Goal: Task Accomplishment & Management: Manage account settings

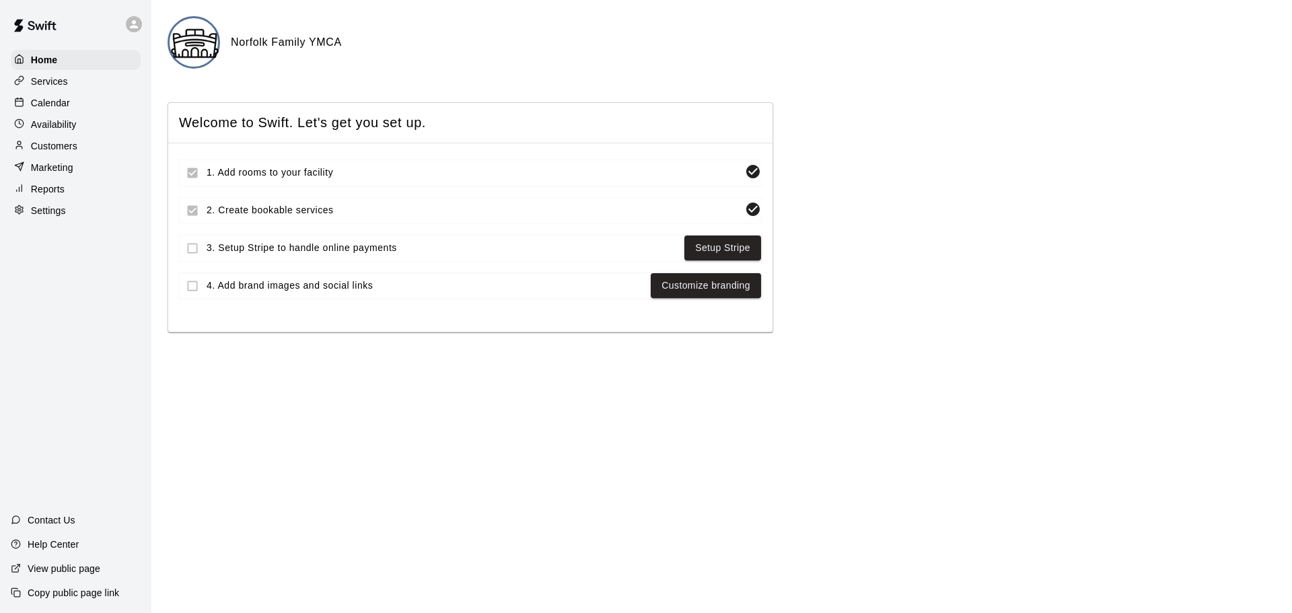
click at [77, 107] on div "Calendar" at bounding box center [76, 103] width 130 height 20
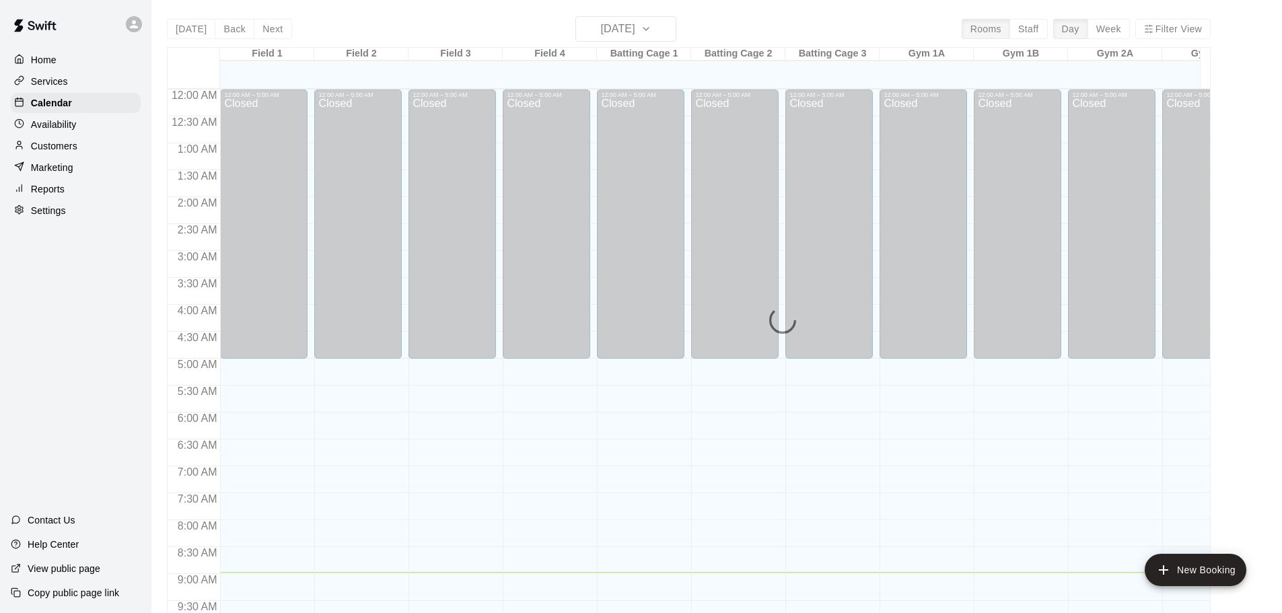
scroll to position [483, 0]
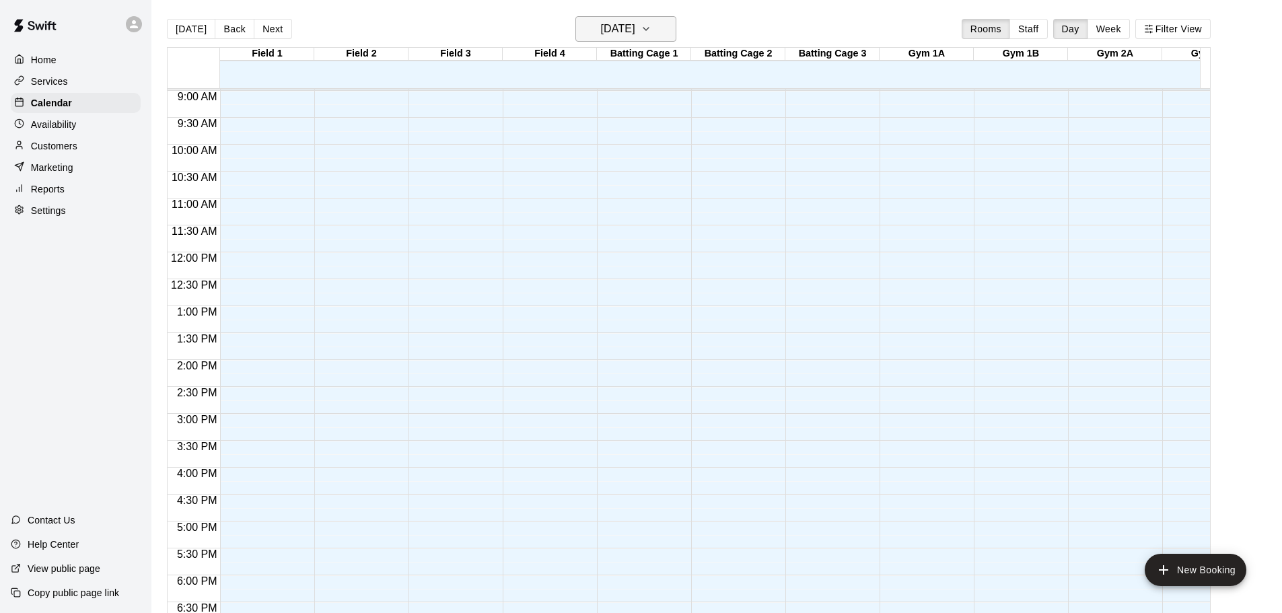
click at [615, 33] on h6 "[DATE]" at bounding box center [618, 29] width 34 height 19
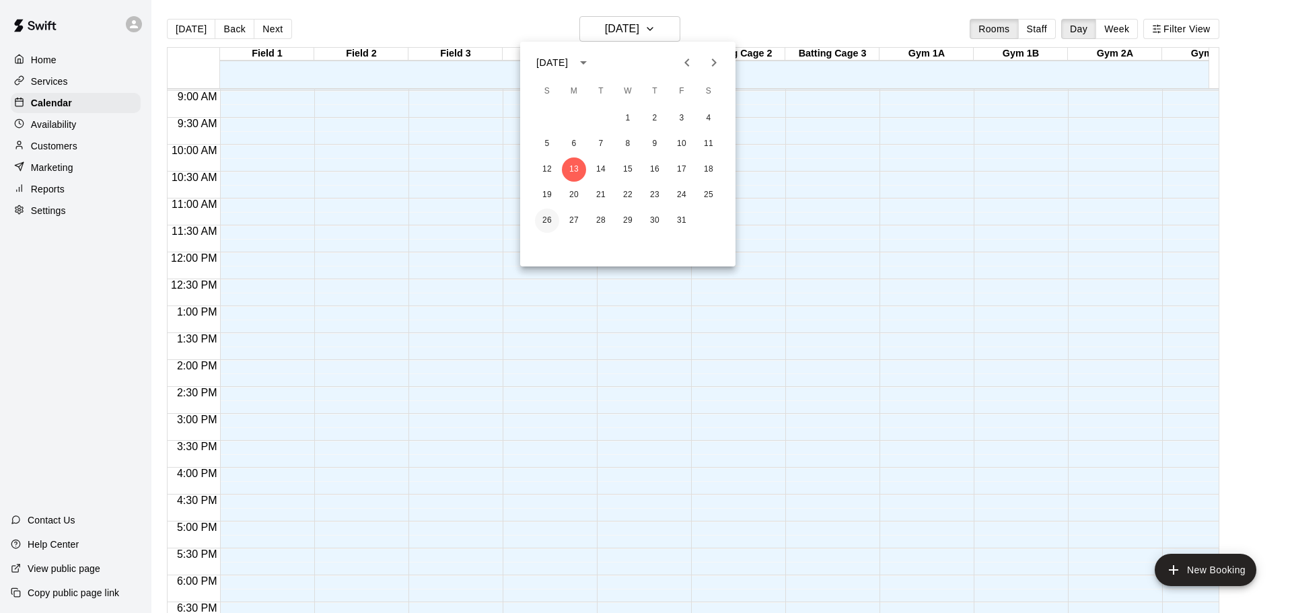
click at [547, 219] on button "26" at bounding box center [547, 221] width 24 height 24
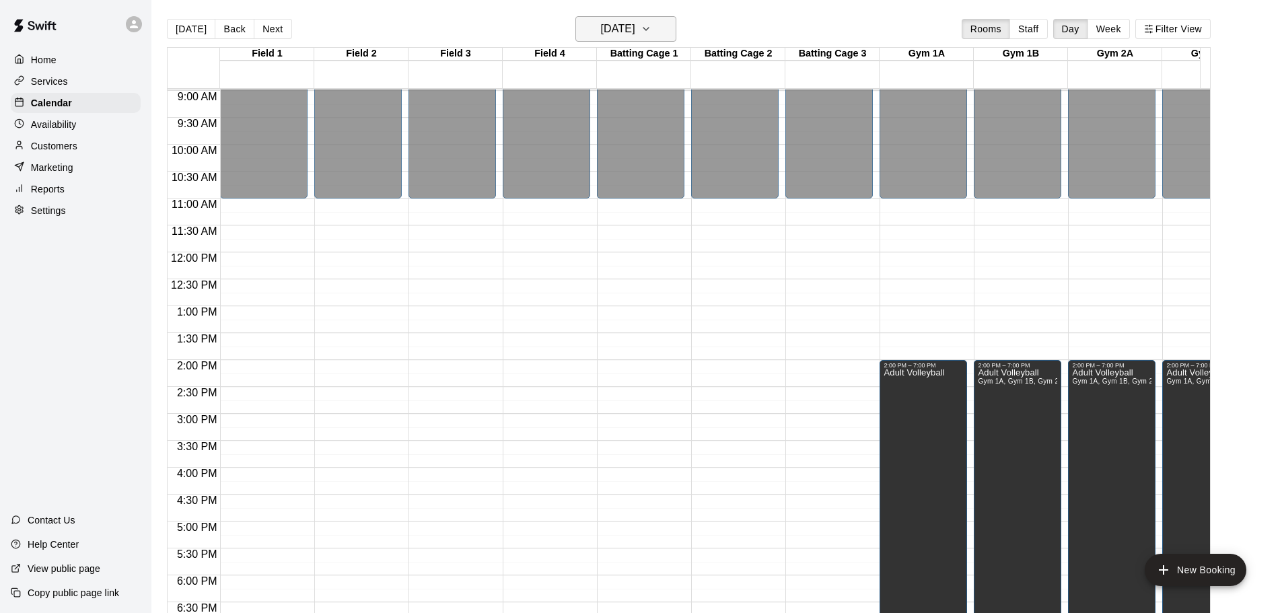
click at [635, 22] on h6 "[DATE]" at bounding box center [618, 29] width 34 height 19
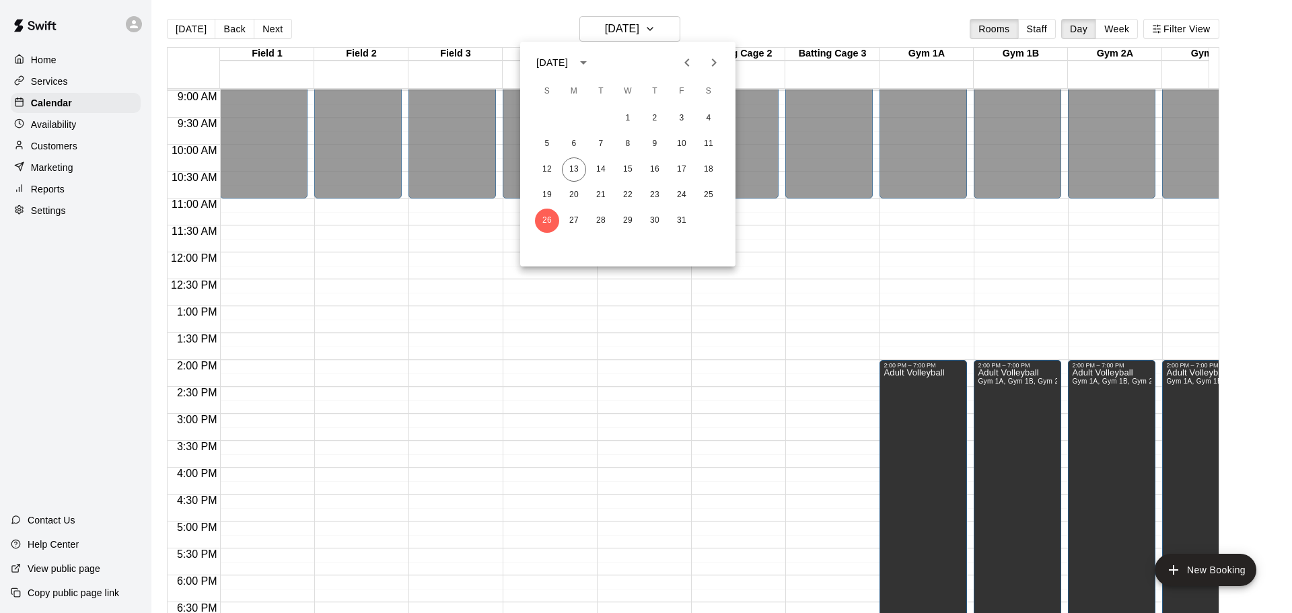
click at [712, 67] on icon "Next month" at bounding box center [714, 63] width 16 height 16
click at [547, 138] on button "2" at bounding box center [547, 144] width 24 height 24
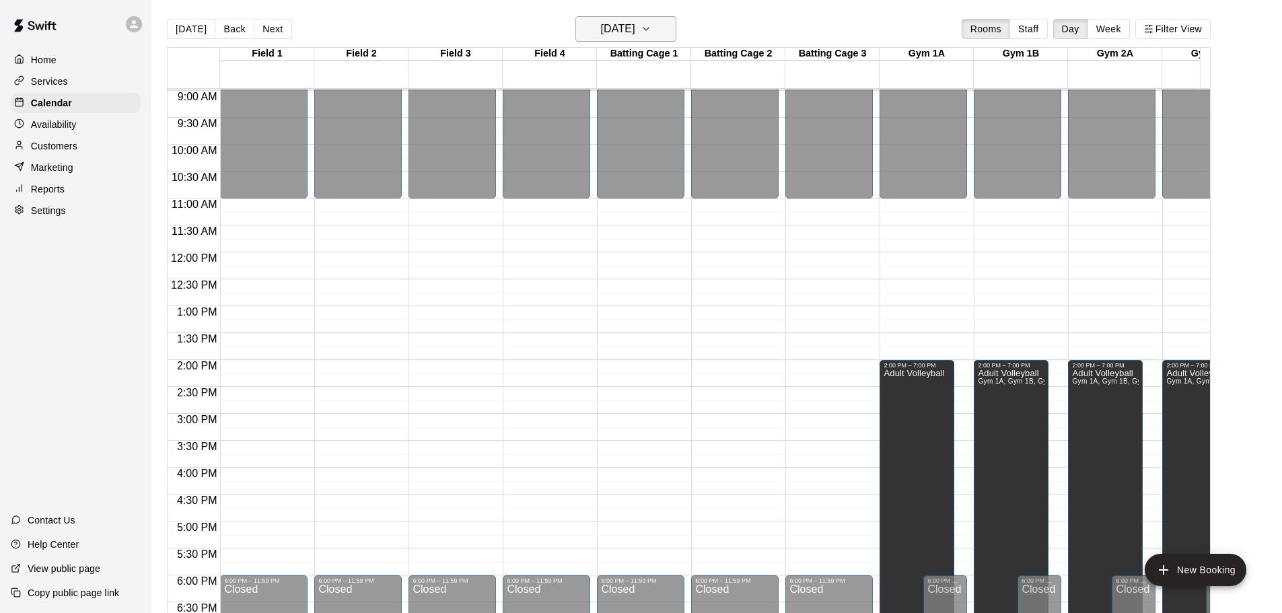
click at [652, 30] on icon "button" at bounding box center [646, 29] width 11 height 16
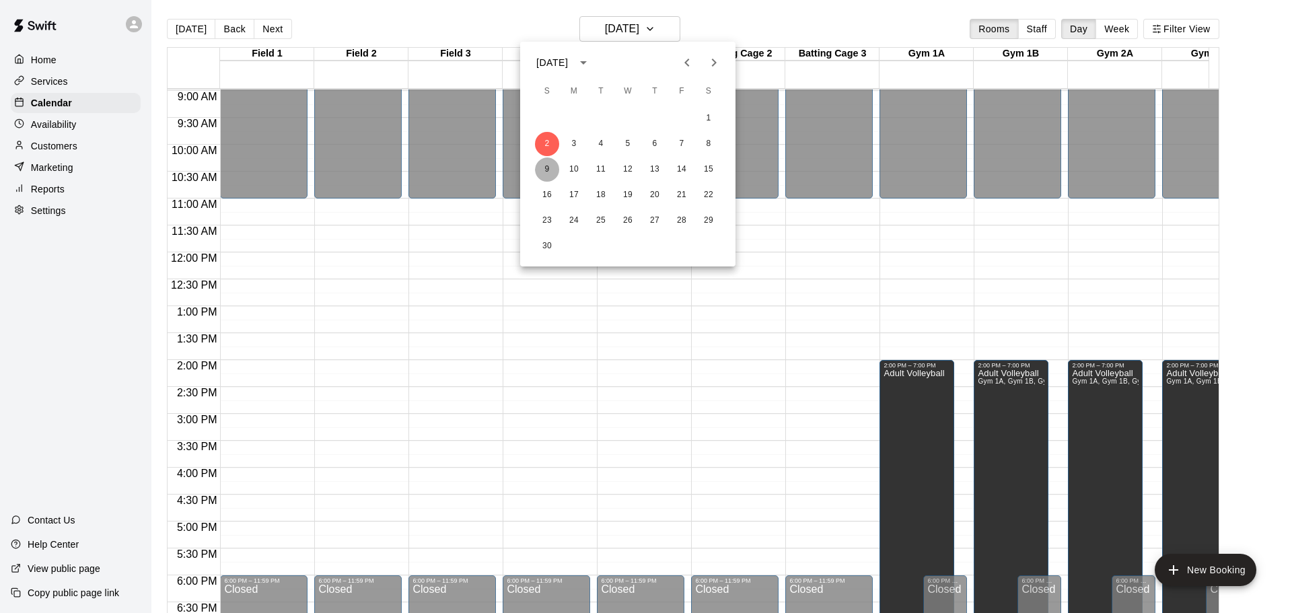
click at [544, 169] on button "9" at bounding box center [547, 170] width 24 height 24
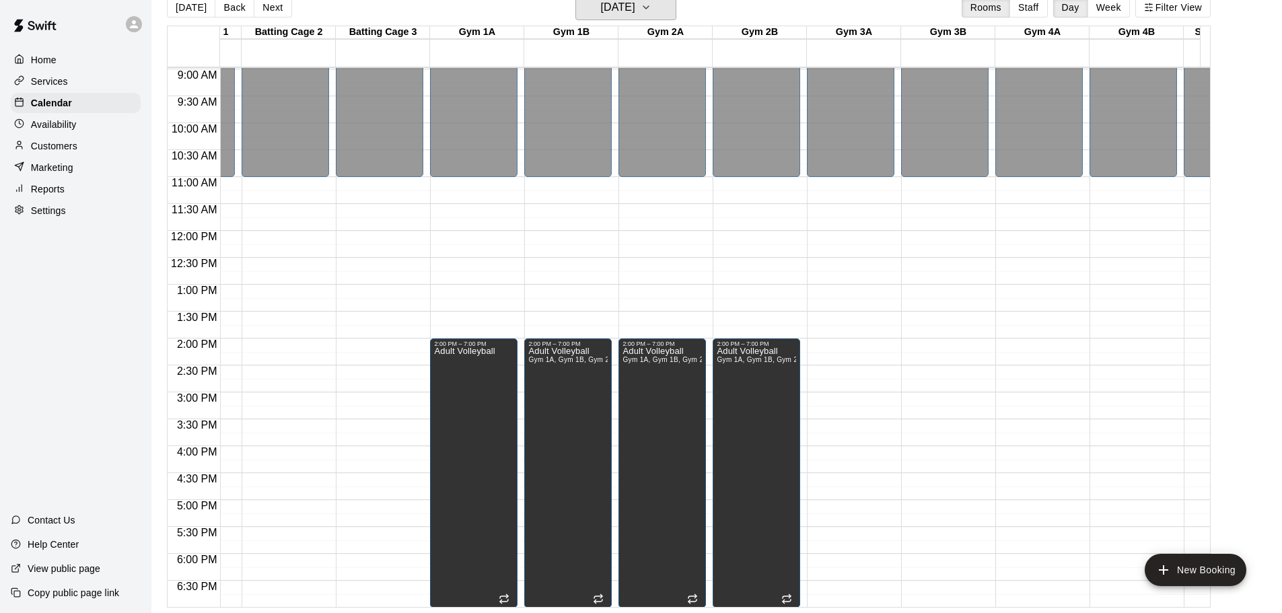
scroll to position [0, 460]
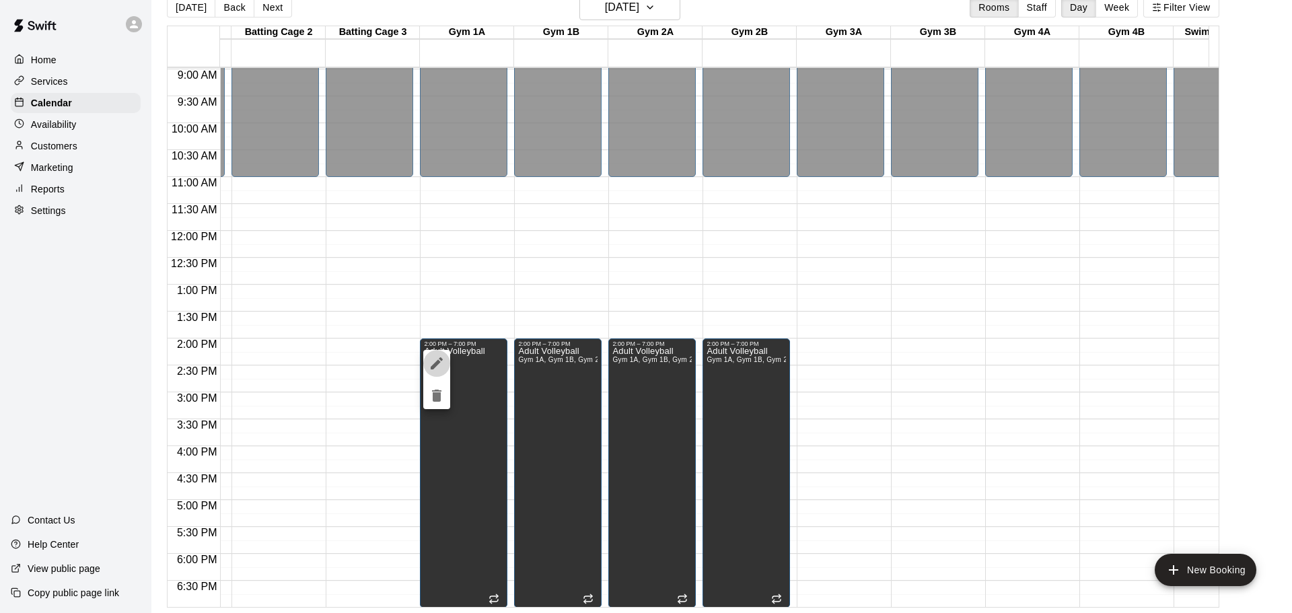
click at [436, 364] on icon "edit" at bounding box center [437, 363] width 12 height 12
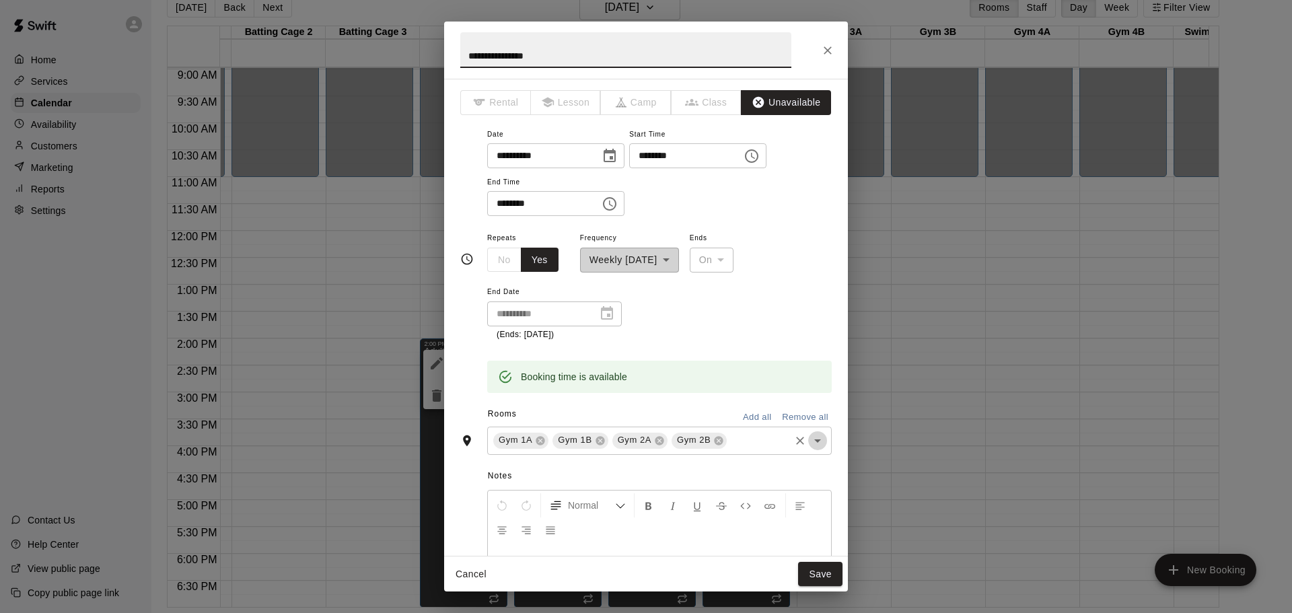
click at [810, 445] on icon "Open" at bounding box center [818, 441] width 16 height 16
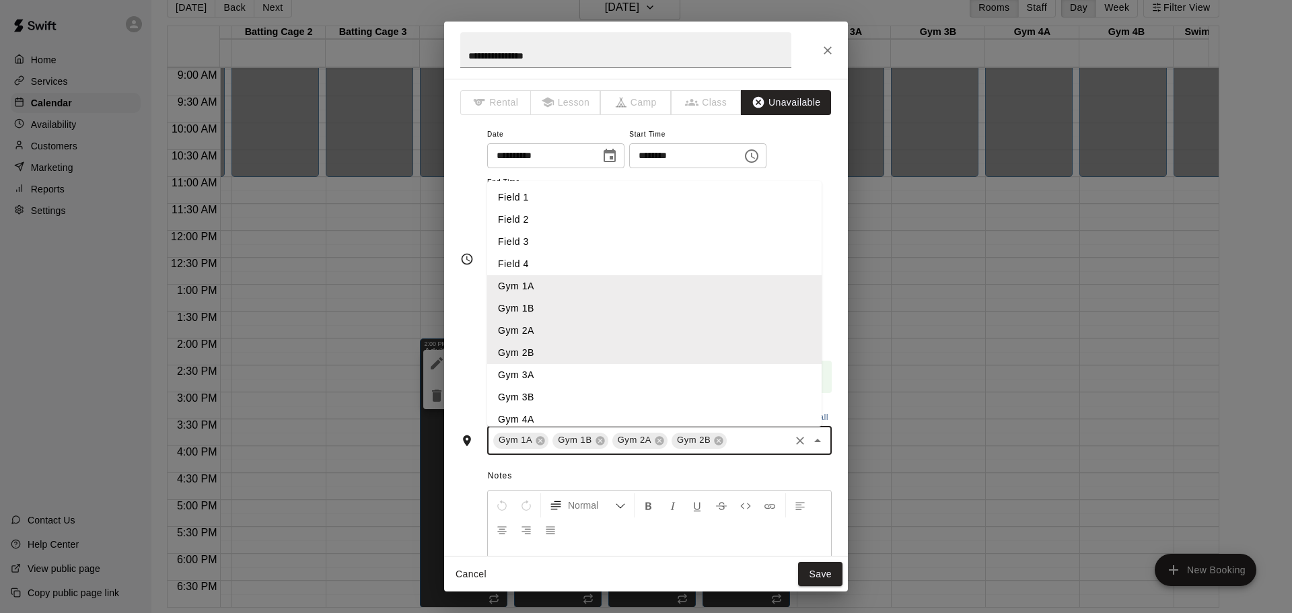
click at [531, 372] on li "Gym 3A" at bounding box center [654, 375] width 335 height 22
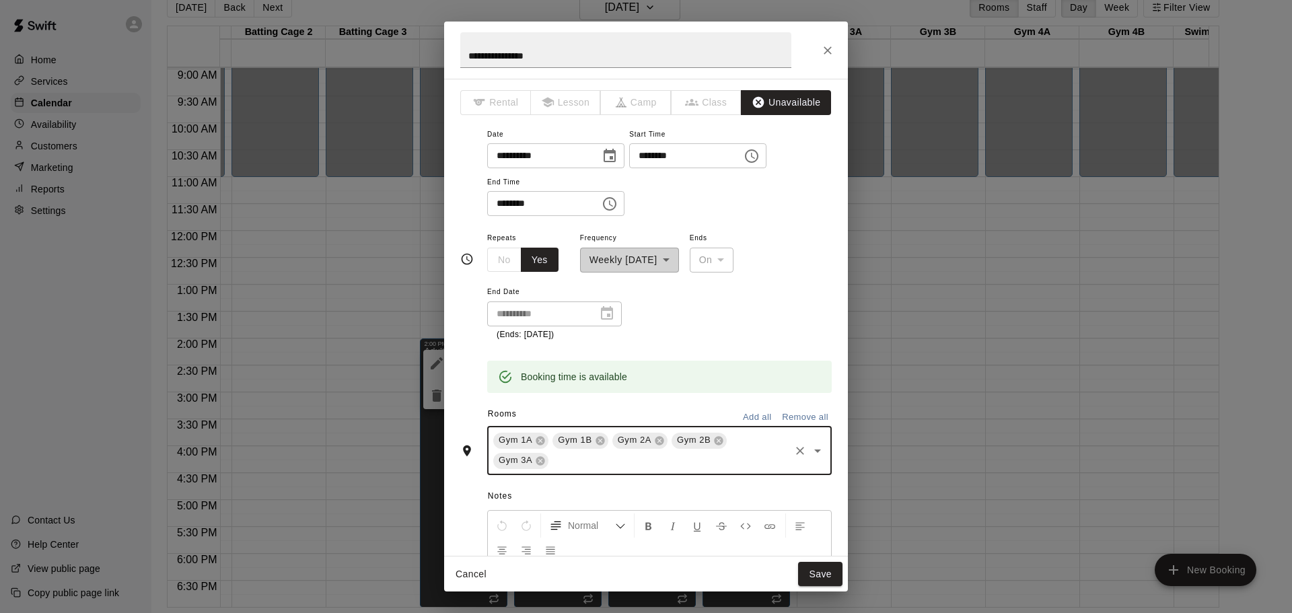
click at [810, 454] on icon "Open" at bounding box center [818, 451] width 16 height 16
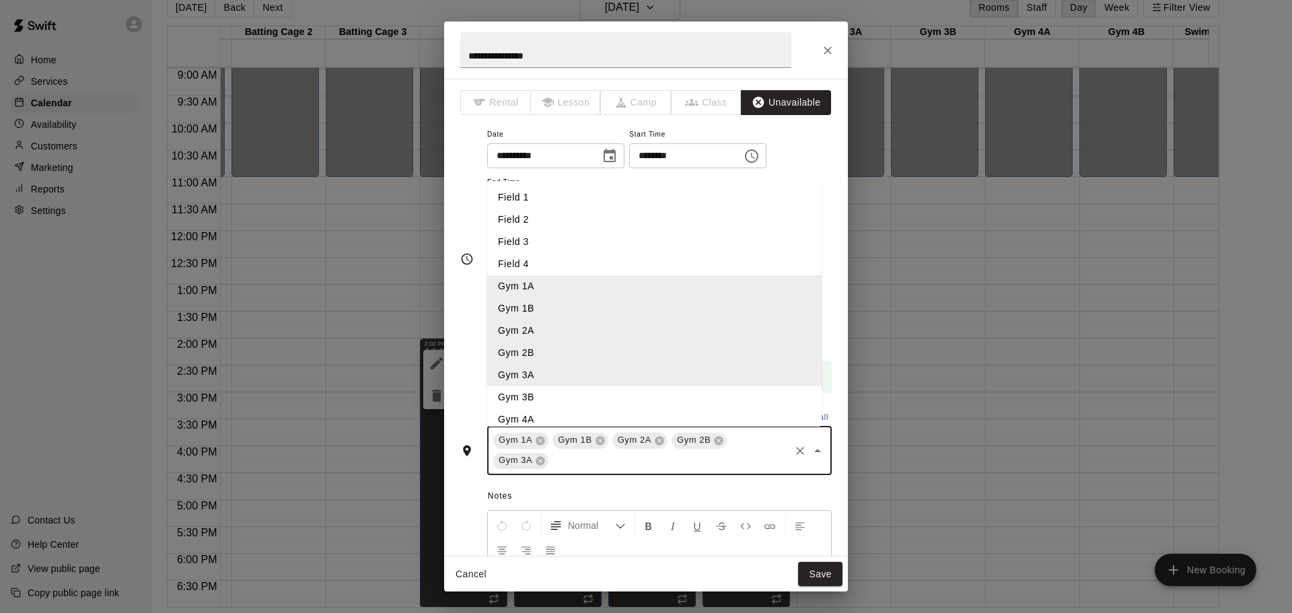
click at [543, 390] on li "Gym 3B" at bounding box center [654, 397] width 335 height 22
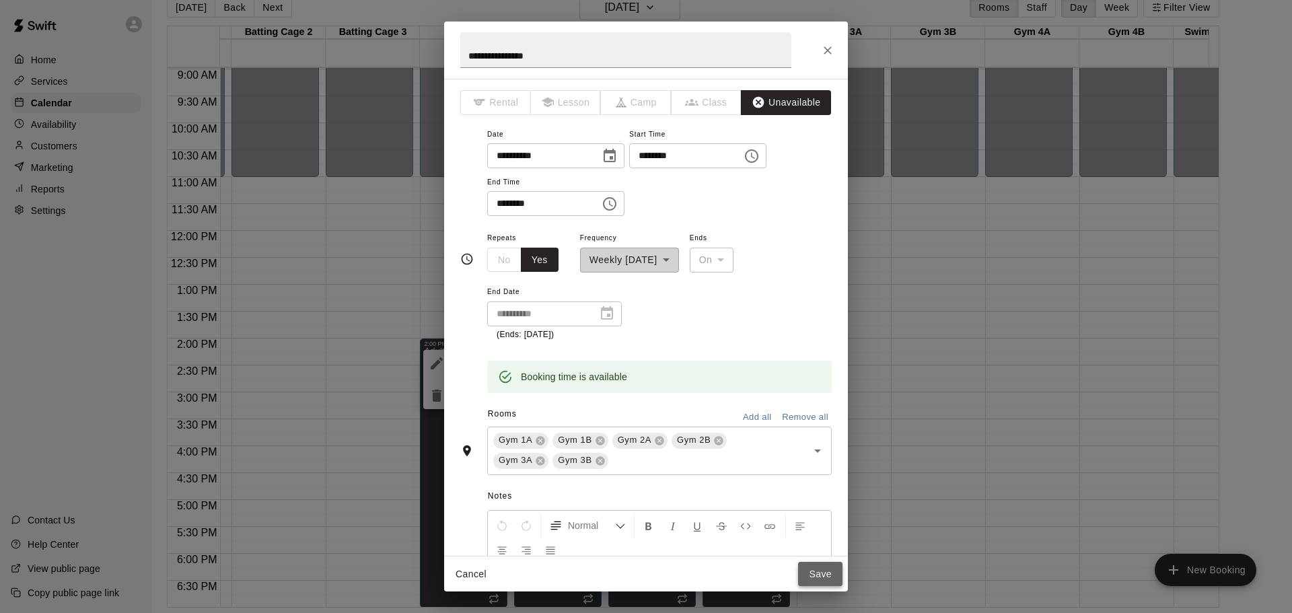
click at [813, 570] on button "Save" at bounding box center [820, 574] width 44 height 25
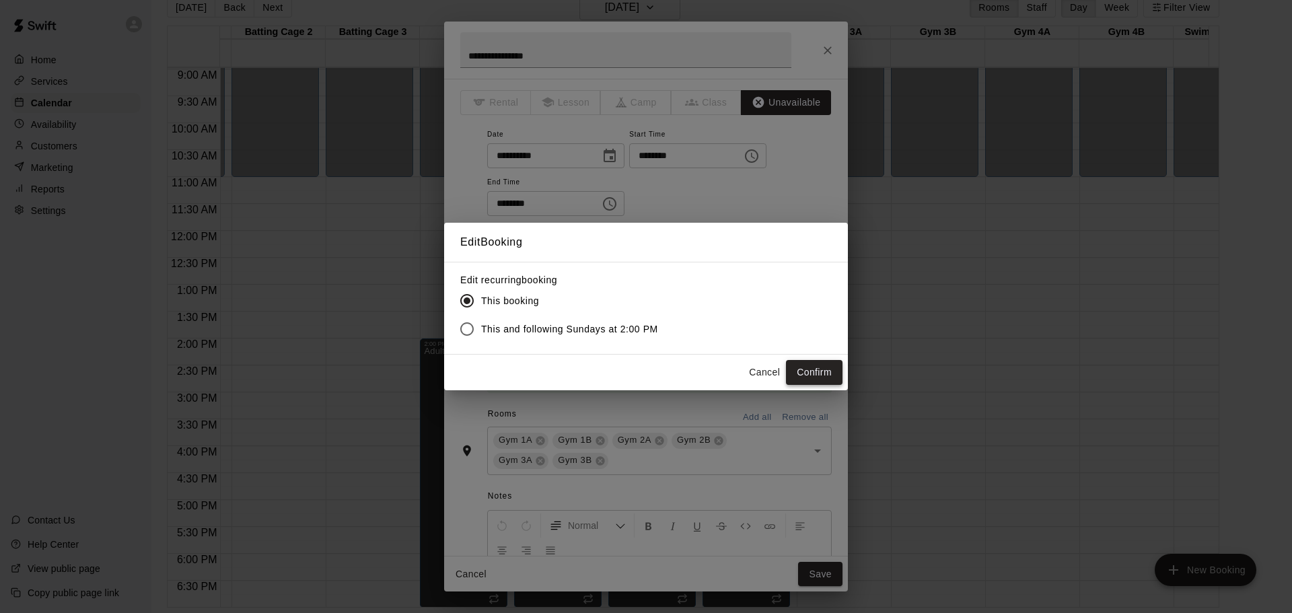
click at [813, 377] on button "Confirm" at bounding box center [814, 372] width 57 height 25
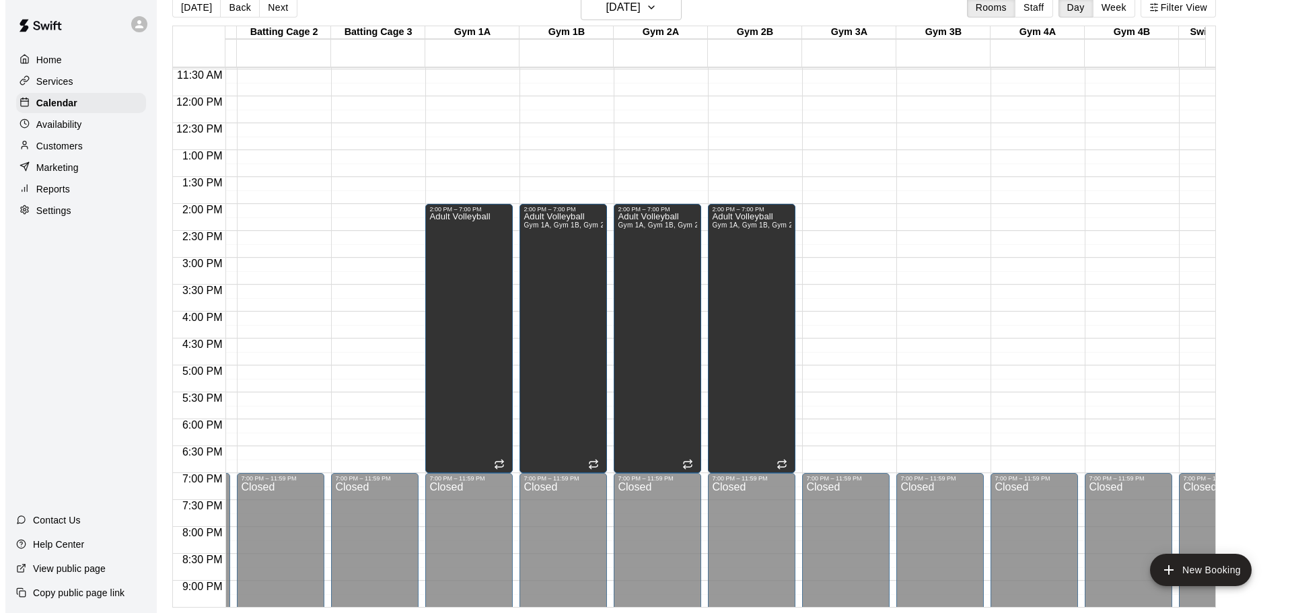
scroll to position [551, 460]
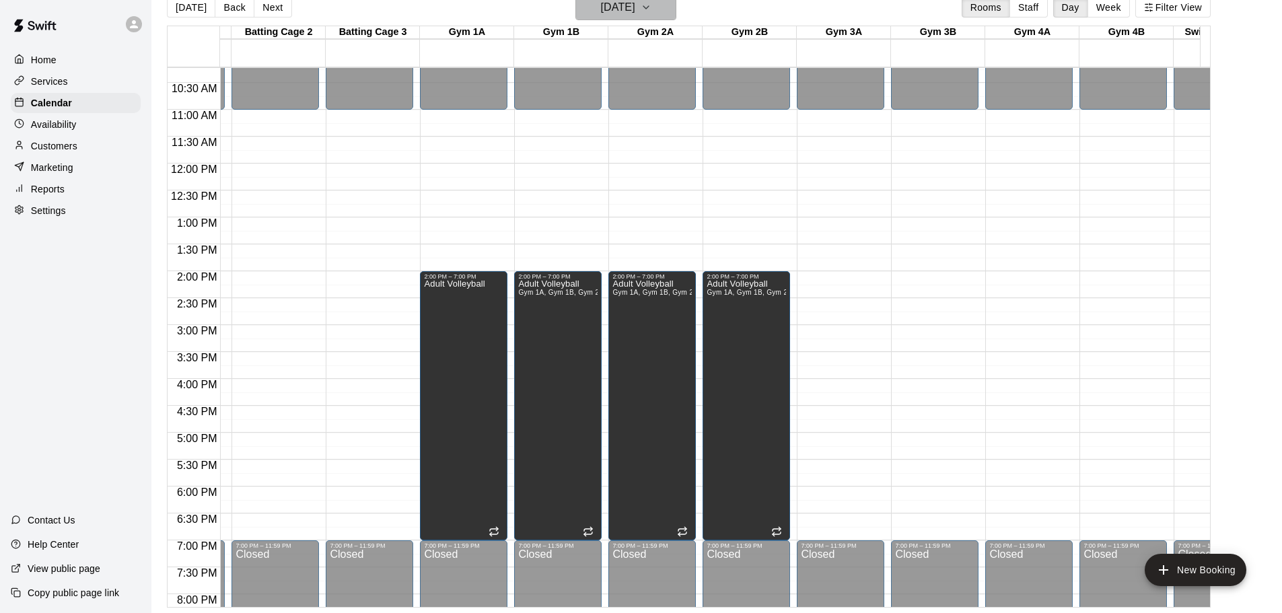
click at [630, 9] on h6 "[DATE]" at bounding box center [618, 7] width 34 height 19
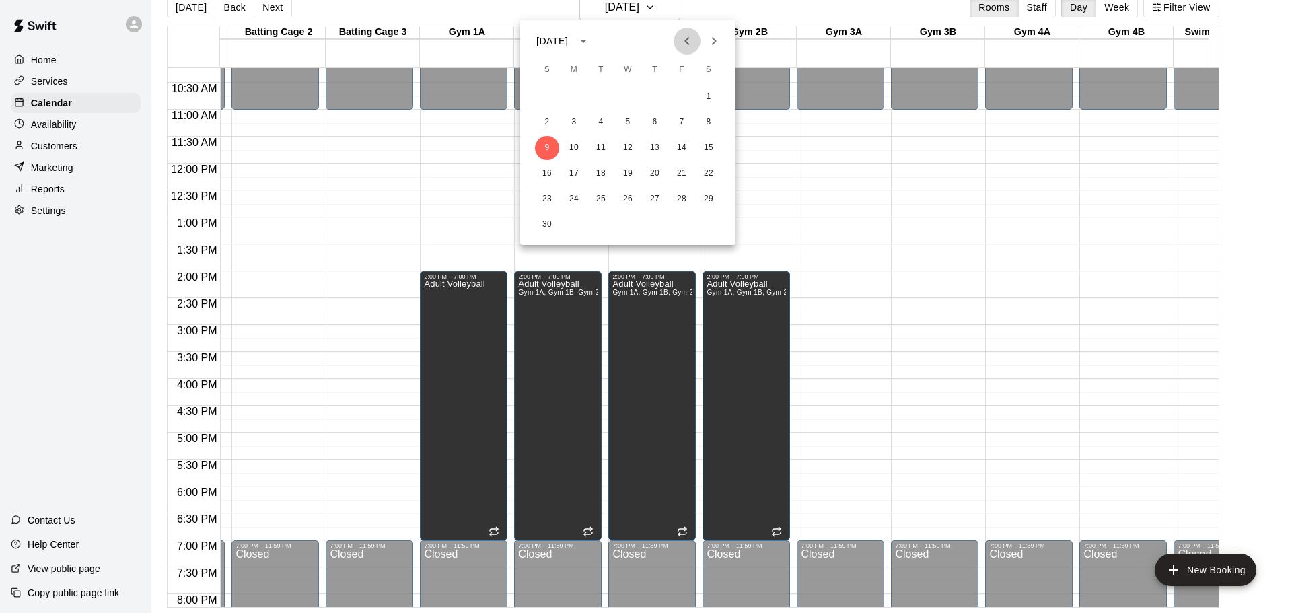
click at [693, 40] on icon "Previous month" at bounding box center [687, 41] width 16 height 16
click at [547, 151] on button "12" at bounding box center [547, 148] width 24 height 24
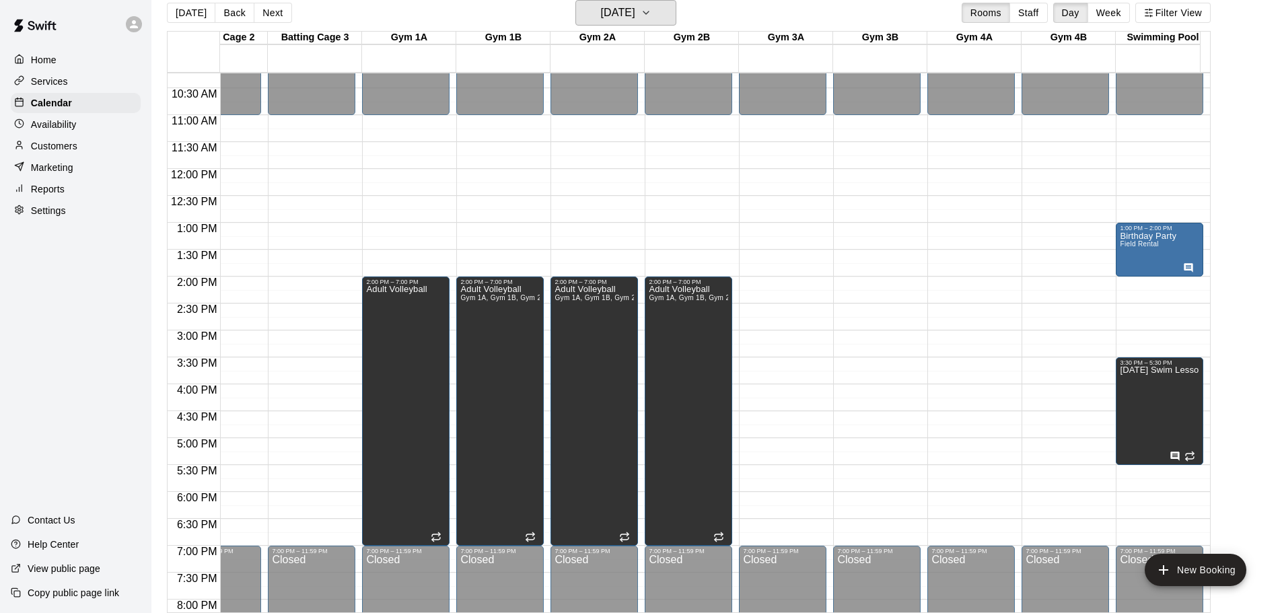
scroll to position [0, 533]
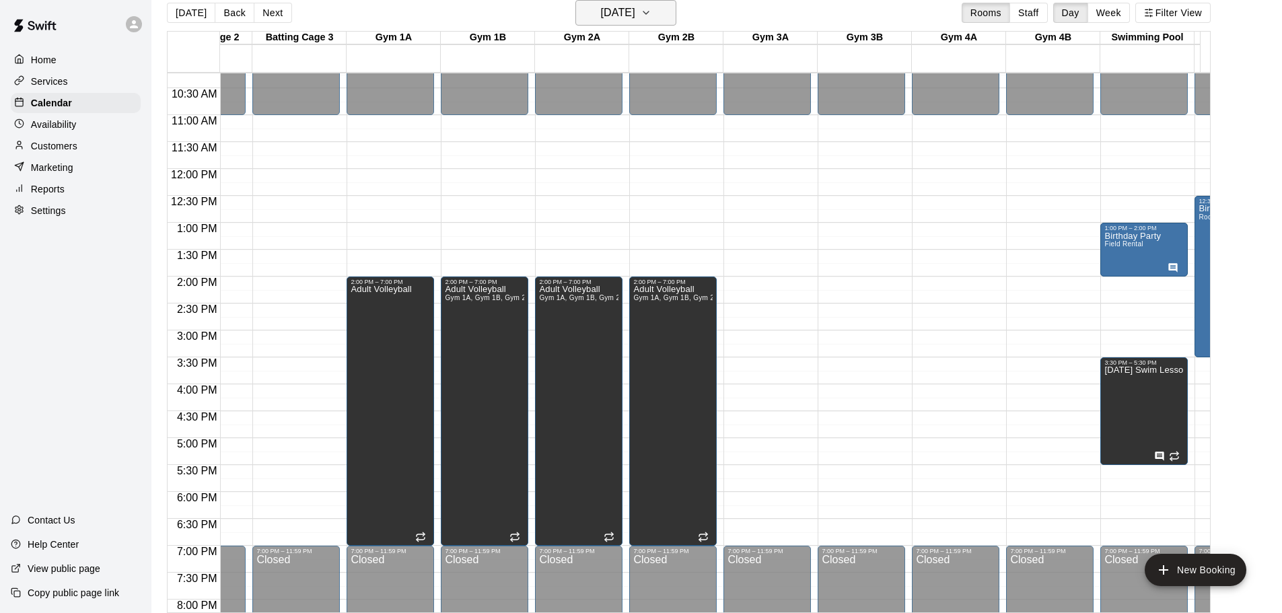
click at [656, 9] on button "[DATE]" at bounding box center [626, 13] width 101 height 26
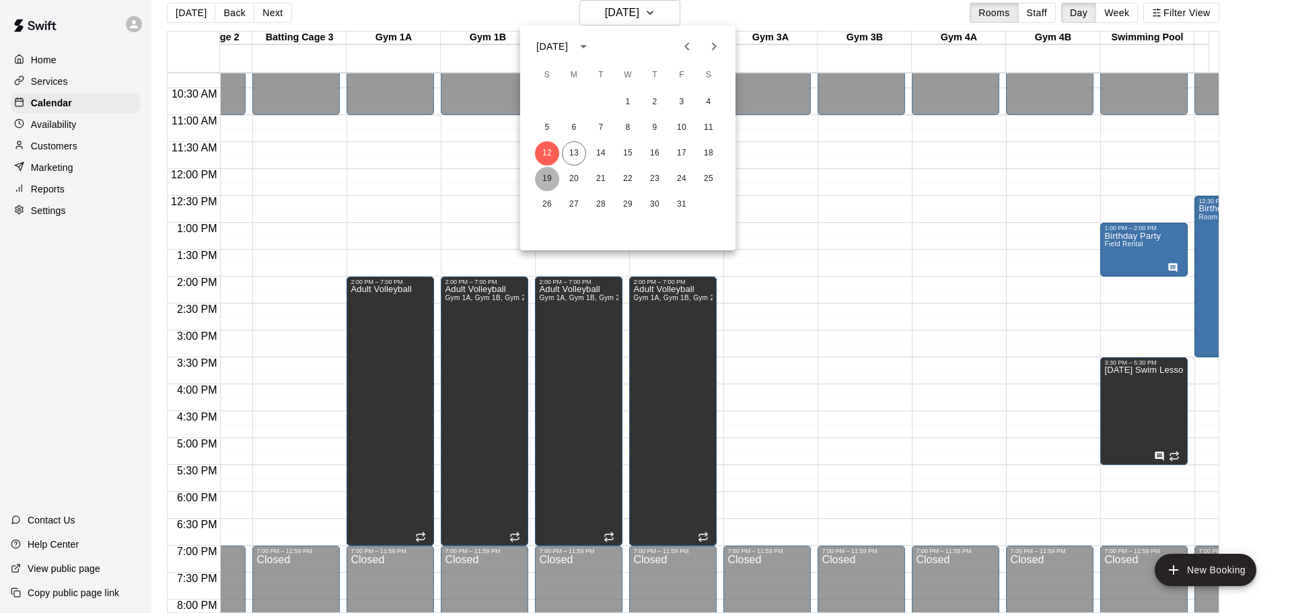
click at [545, 176] on button "19" at bounding box center [547, 179] width 24 height 24
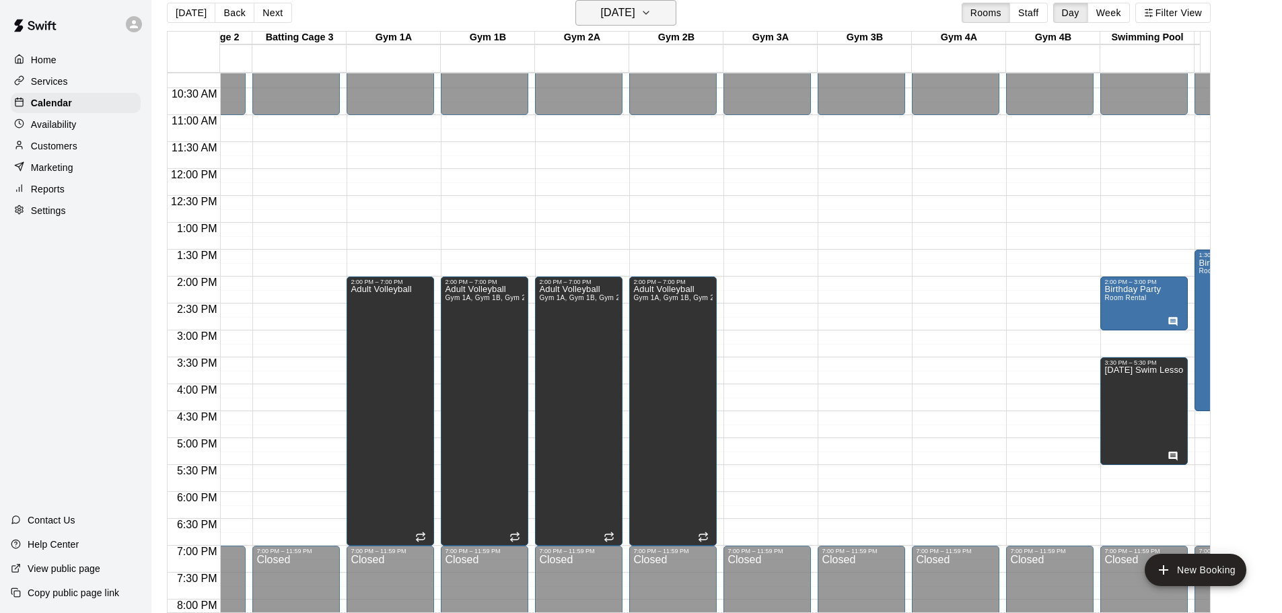
click at [601, 15] on h6 "[DATE]" at bounding box center [618, 12] width 34 height 19
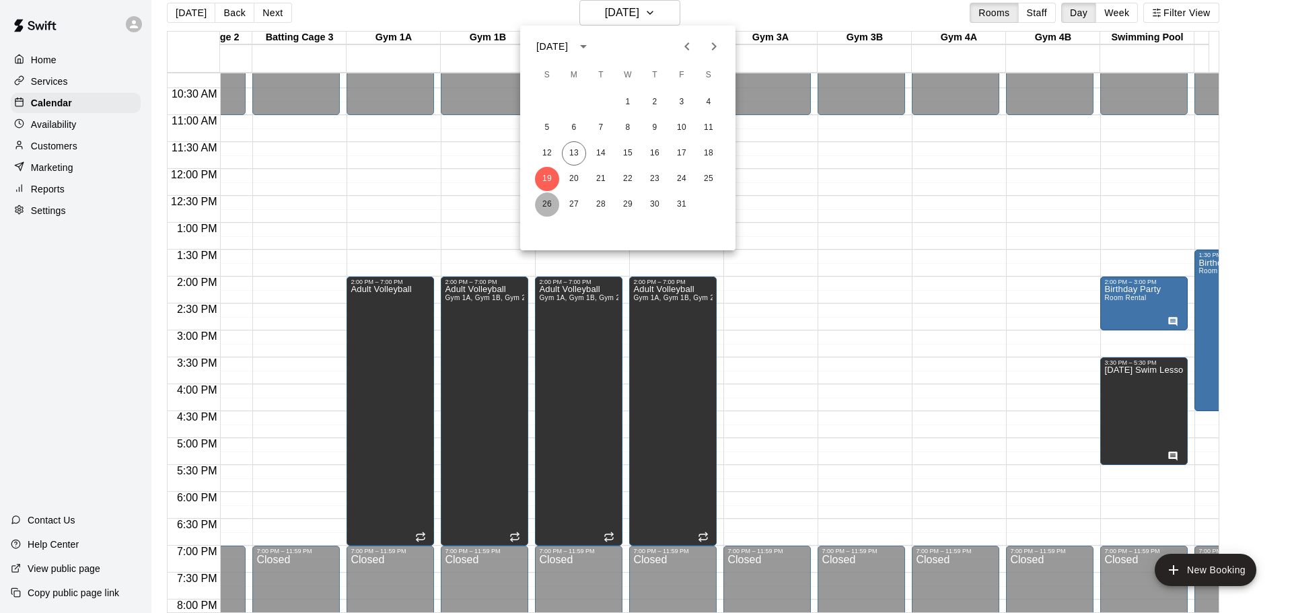
click at [541, 204] on button "26" at bounding box center [547, 205] width 24 height 24
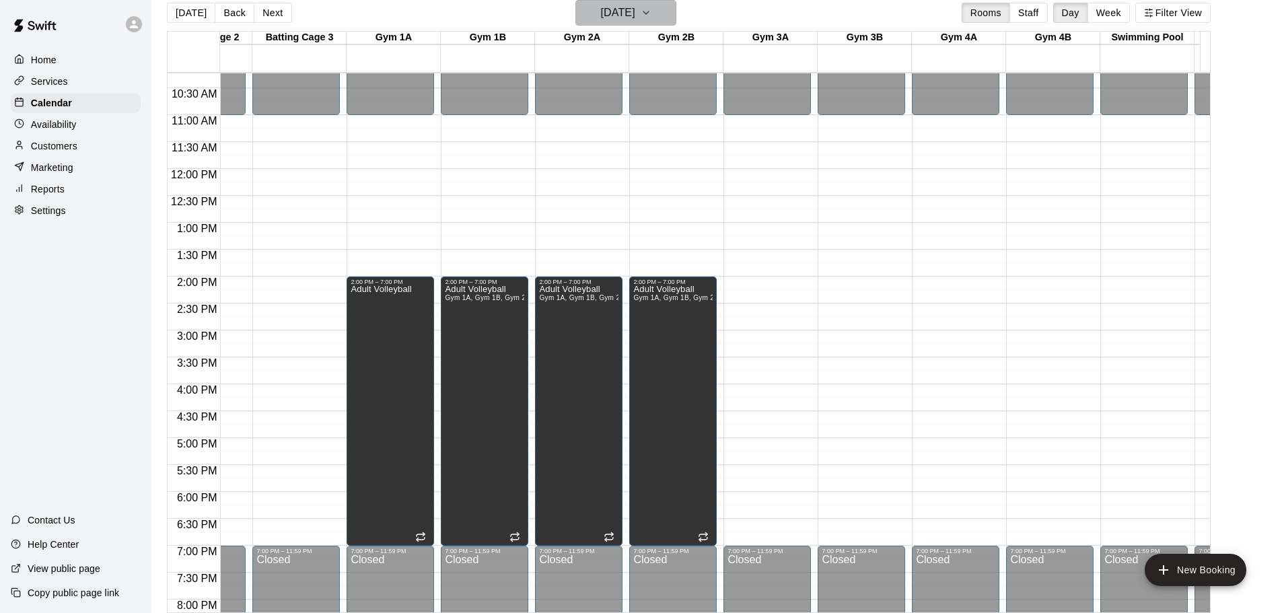
click at [607, 11] on h6 "[DATE]" at bounding box center [618, 12] width 34 height 19
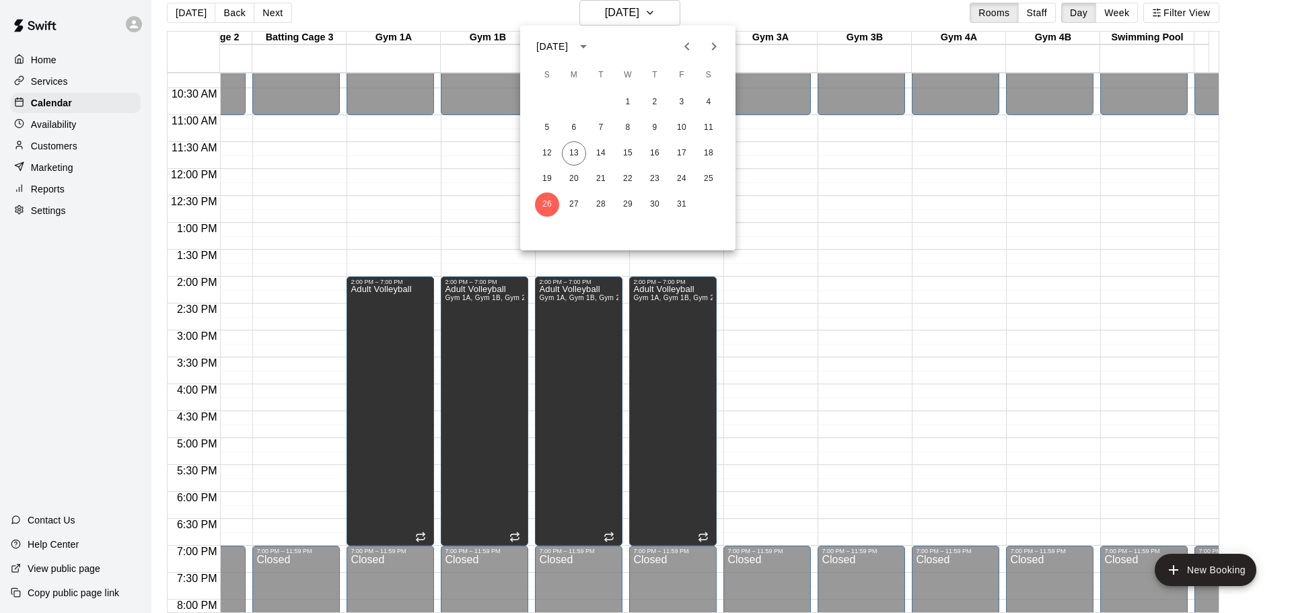
click at [711, 47] on icon "Next month" at bounding box center [714, 46] width 16 height 16
click at [546, 127] on button "2" at bounding box center [547, 128] width 24 height 24
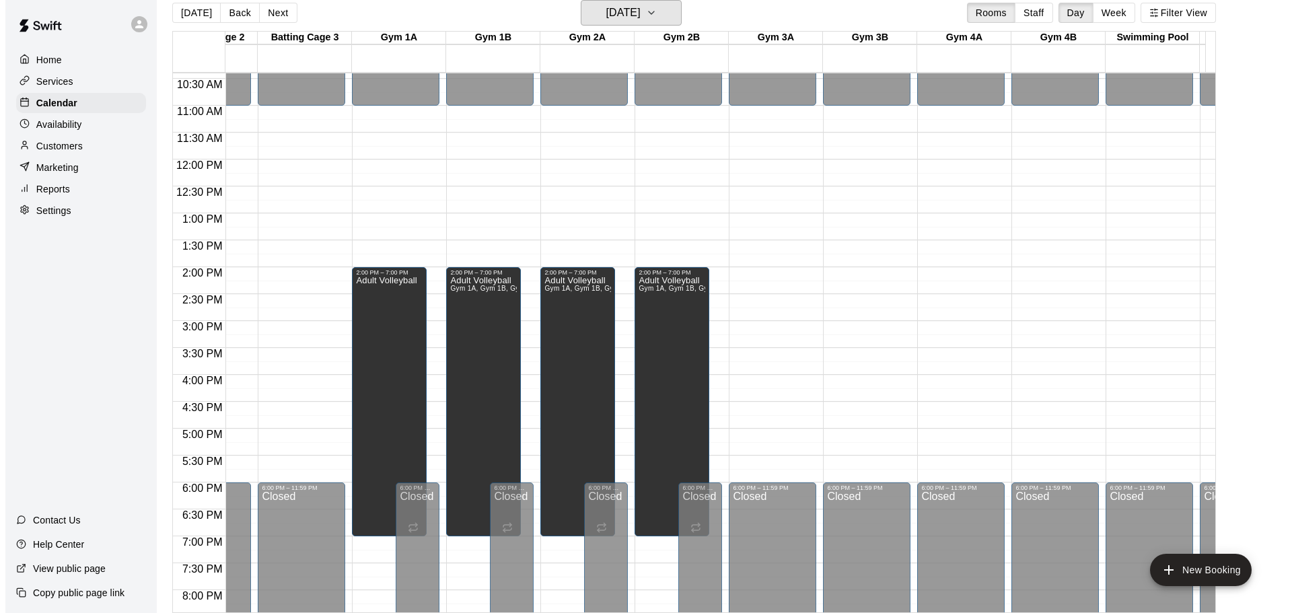
scroll to position [551, 533]
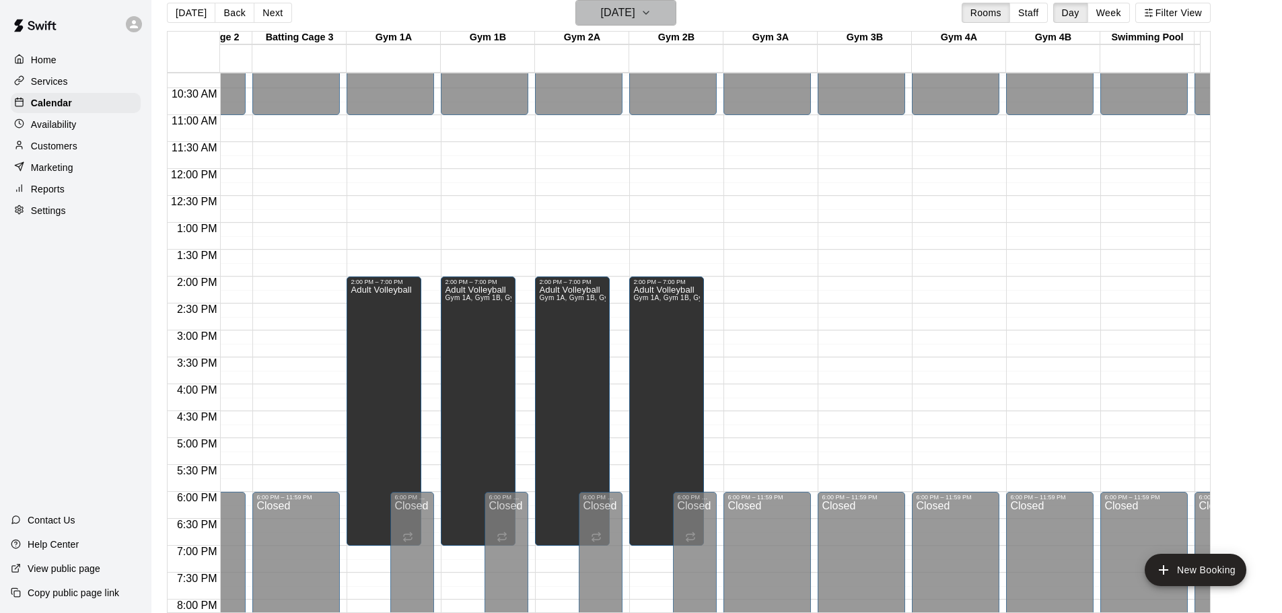
click at [625, 15] on h6 "[DATE]" at bounding box center [618, 12] width 34 height 19
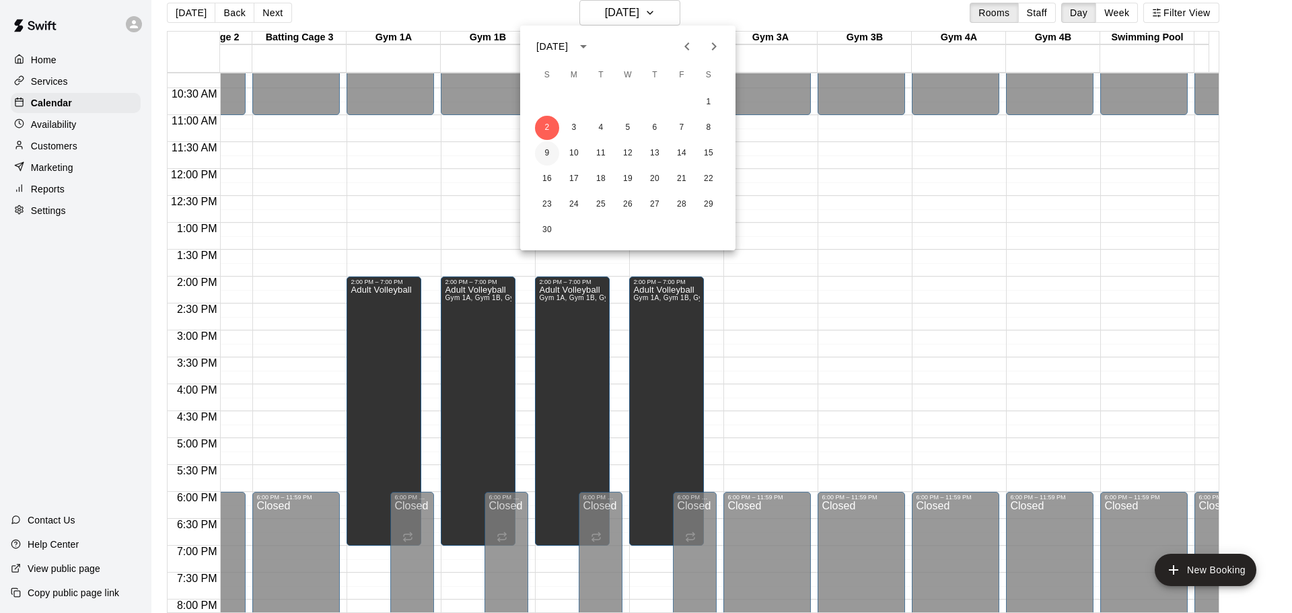
click at [548, 153] on button "9" at bounding box center [547, 153] width 24 height 24
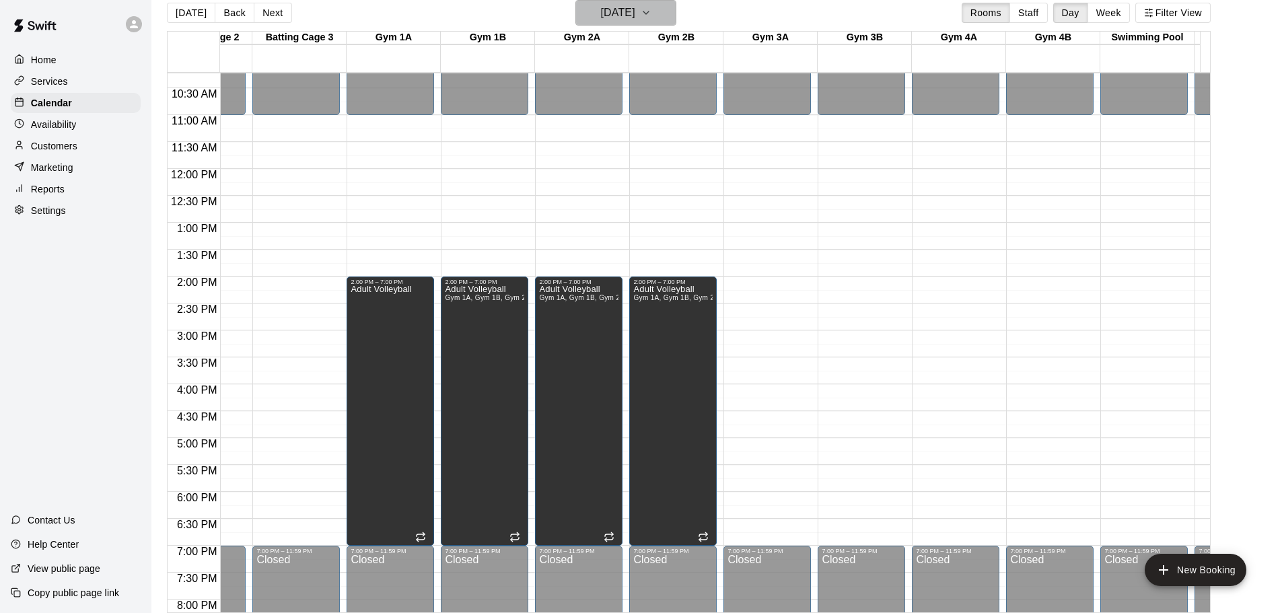
click at [635, 11] on h6 "[DATE]" at bounding box center [618, 12] width 34 height 19
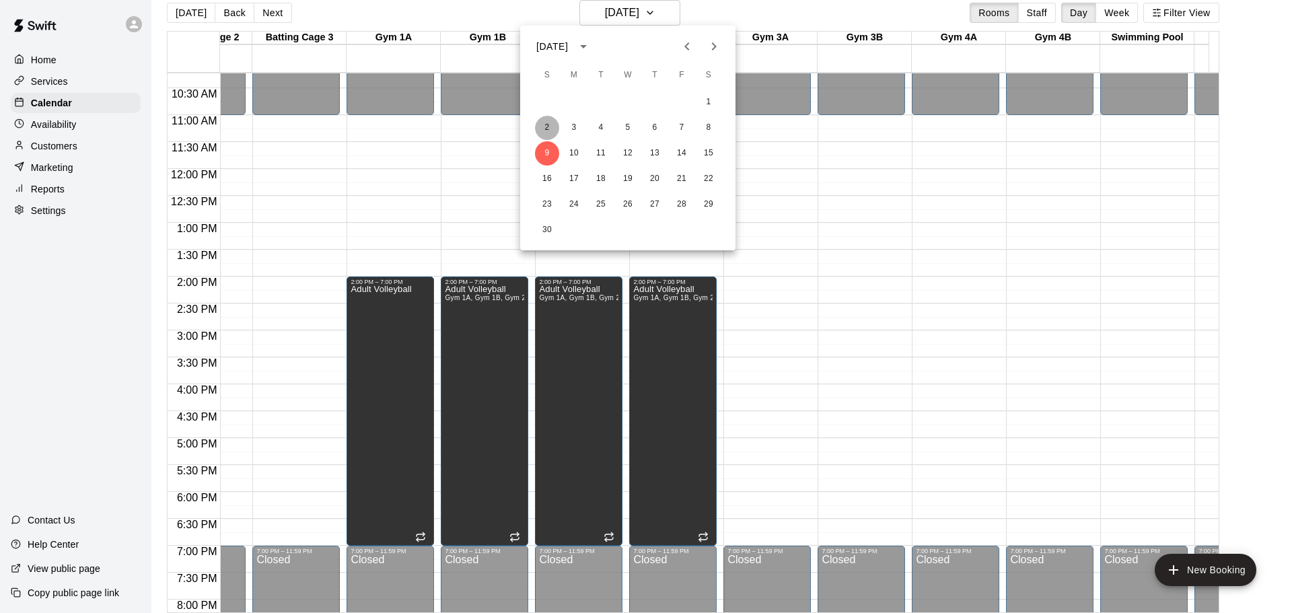
click at [544, 132] on button "2" at bounding box center [547, 128] width 24 height 24
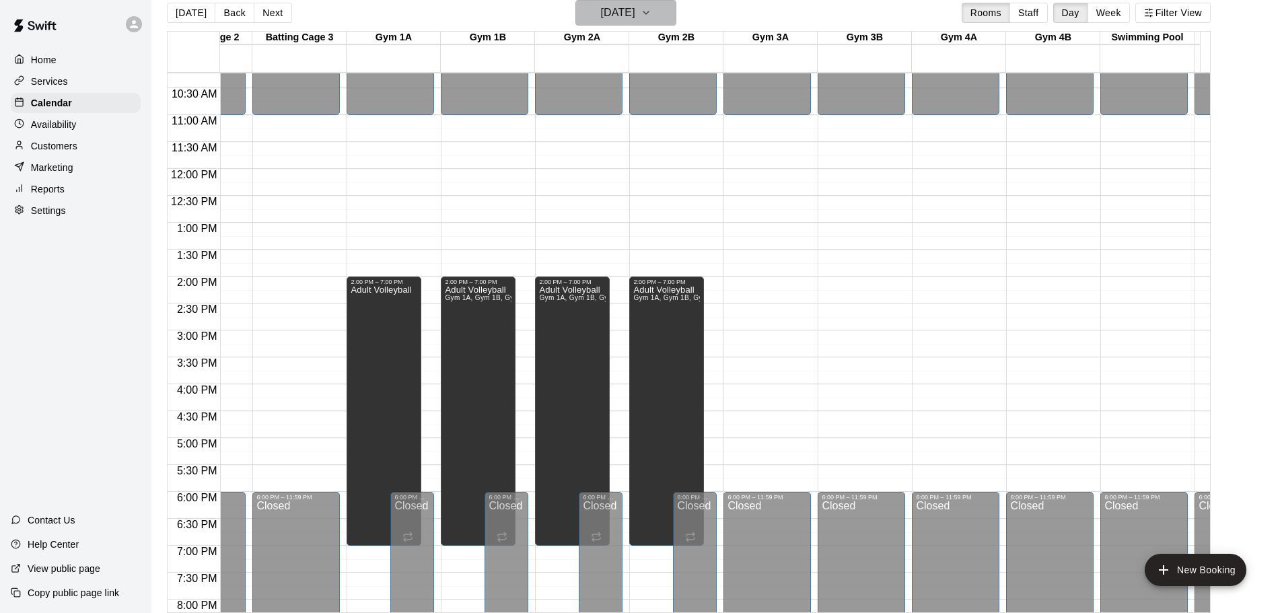
click at [620, 18] on h6 "[DATE]" at bounding box center [618, 12] width 34 height 19
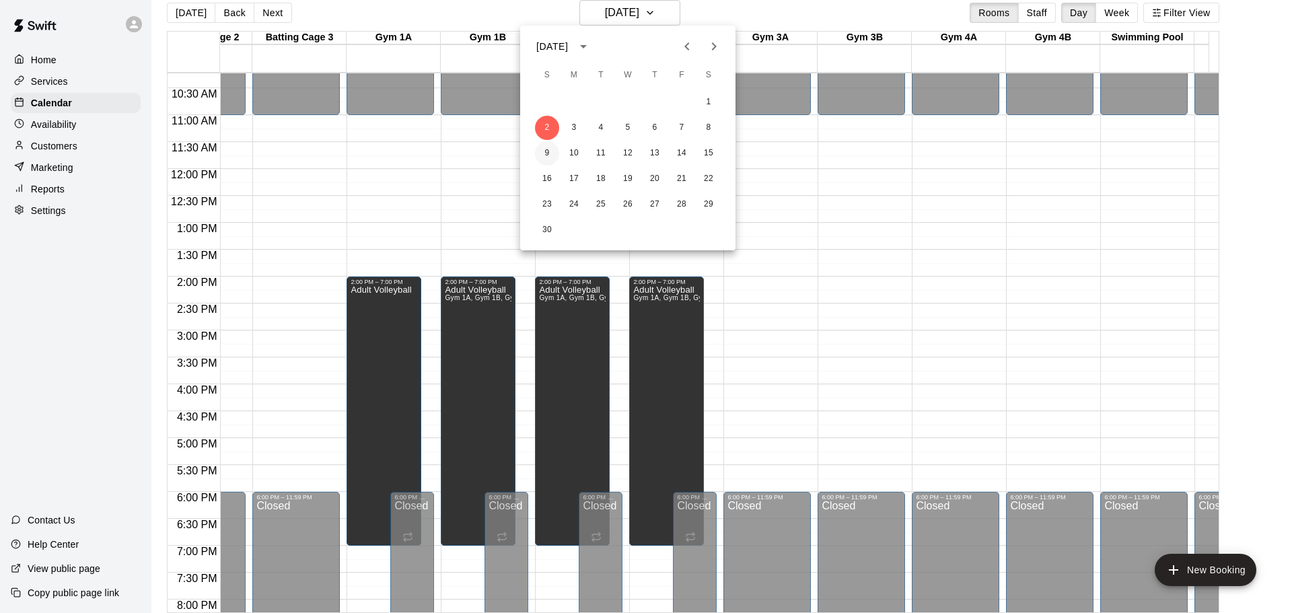
click at [546, 153] on button "9" at bounding box center [547, 153] width 24 height 24
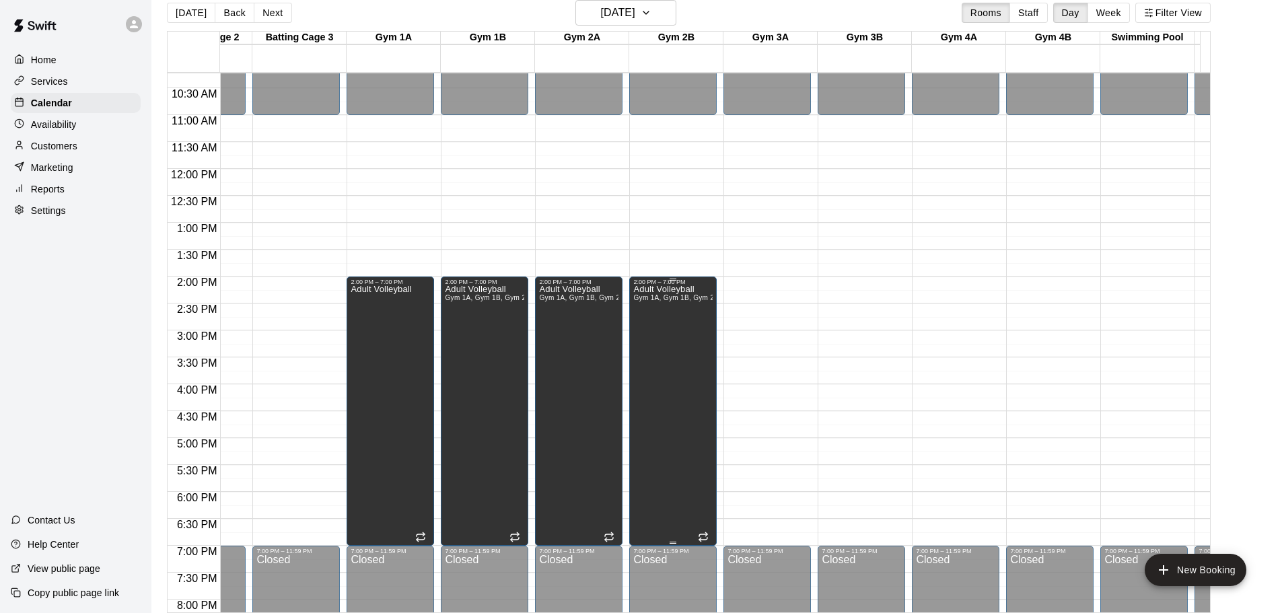
click at [667, 361] on div "Adult Volleyball Gym 1A, Gym 1B, Gym 2A, Gym 2B" at bounding box center [672, 591] width 79 height 613
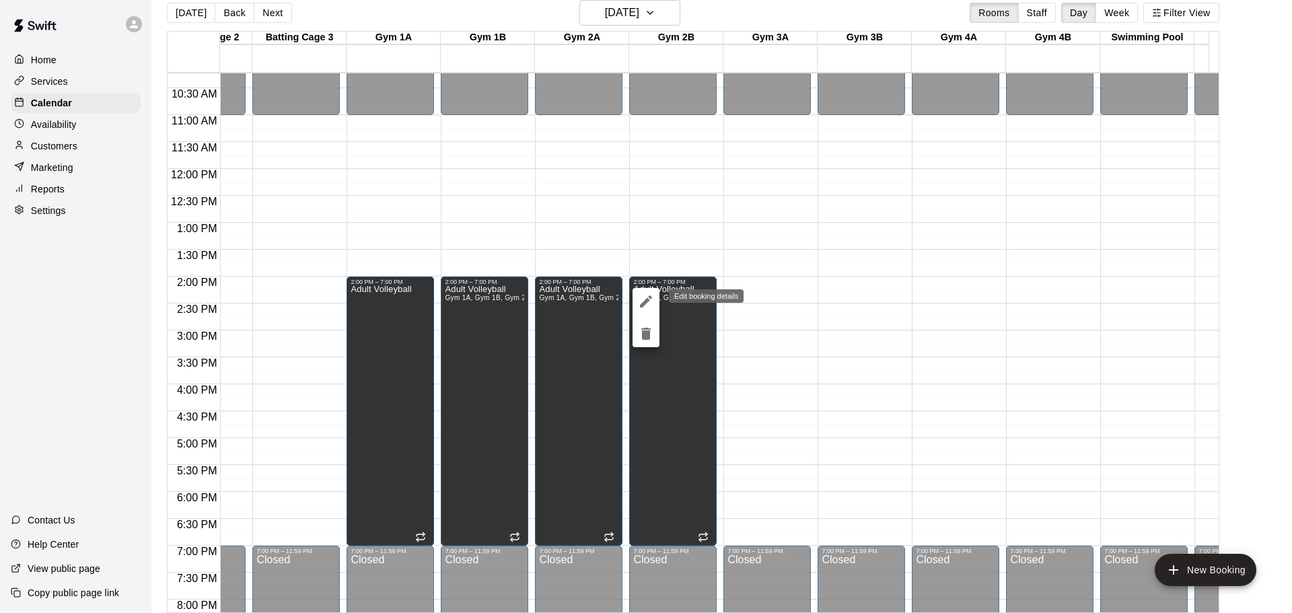
click at [642, 298] on icon "edit" at bounding box center [646, 301] width 16 height 16
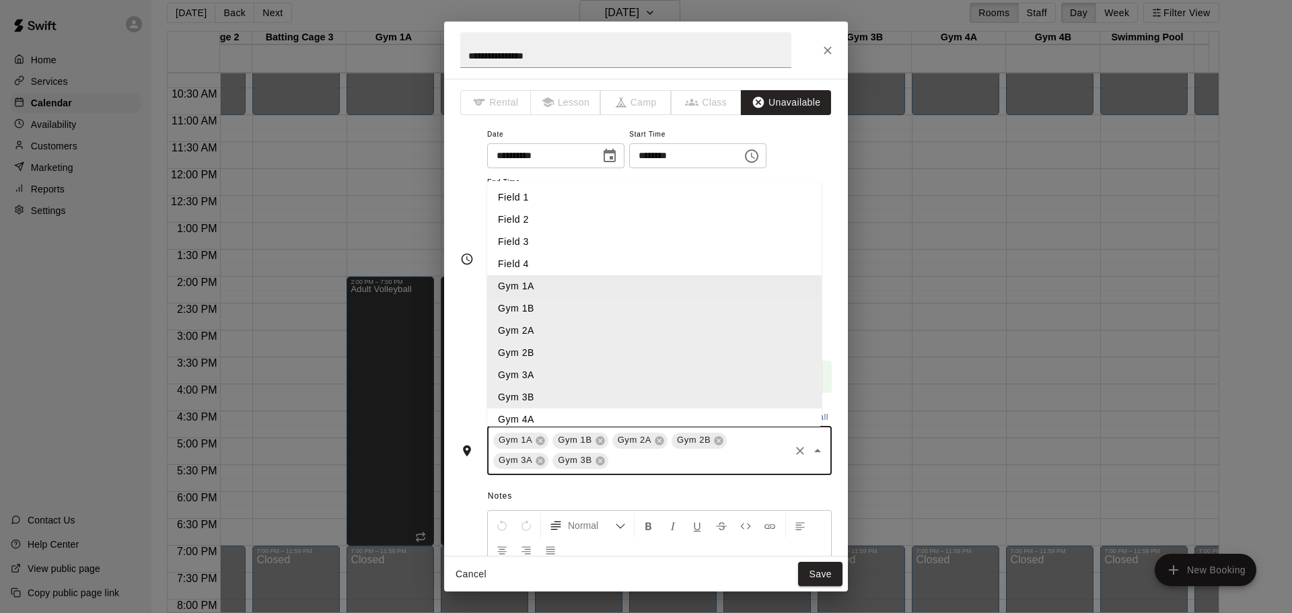
click at [617, 466] on input "text" at bounding box center [700, 460] width 178 height 17
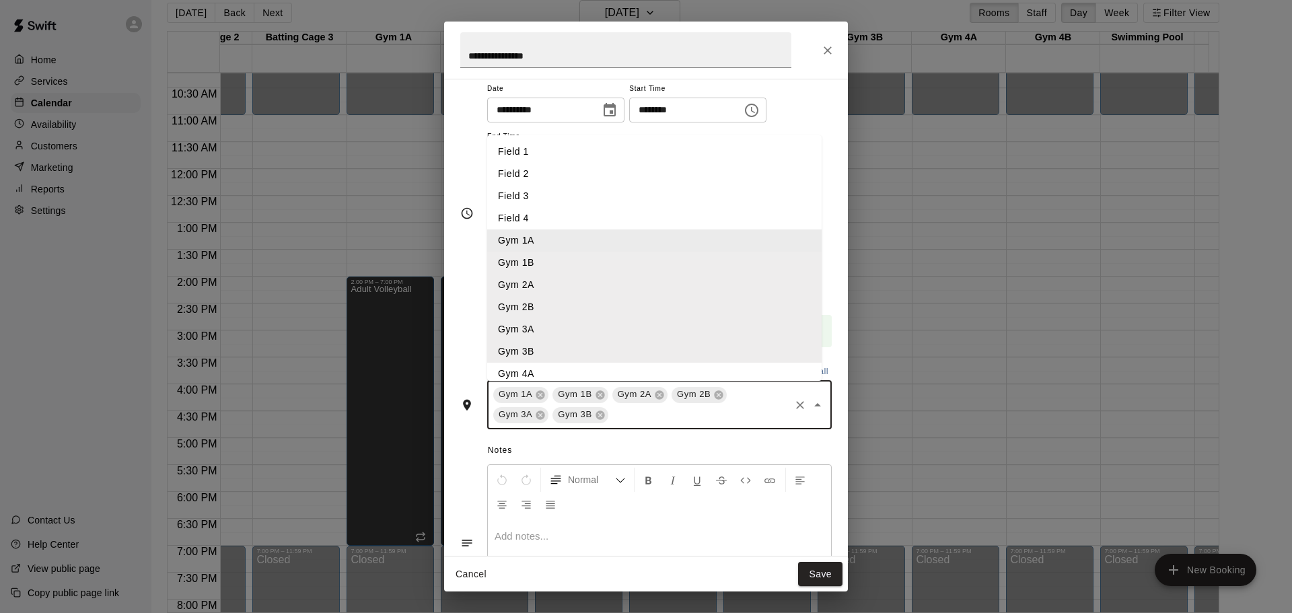
scroll to position [67, 0]
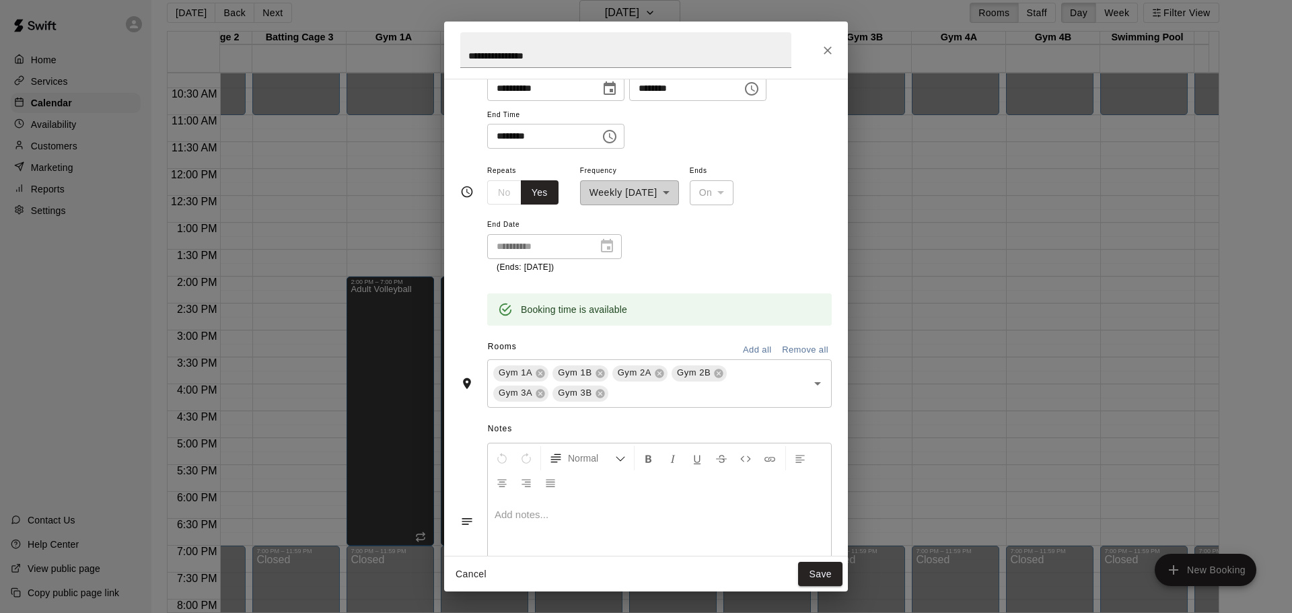
click at [611, 514] on p at bounding box center [660, 514] width 330 height 13
click at [827, 577] on button "Save" at bounding box center [820, 574] width 44 height 25
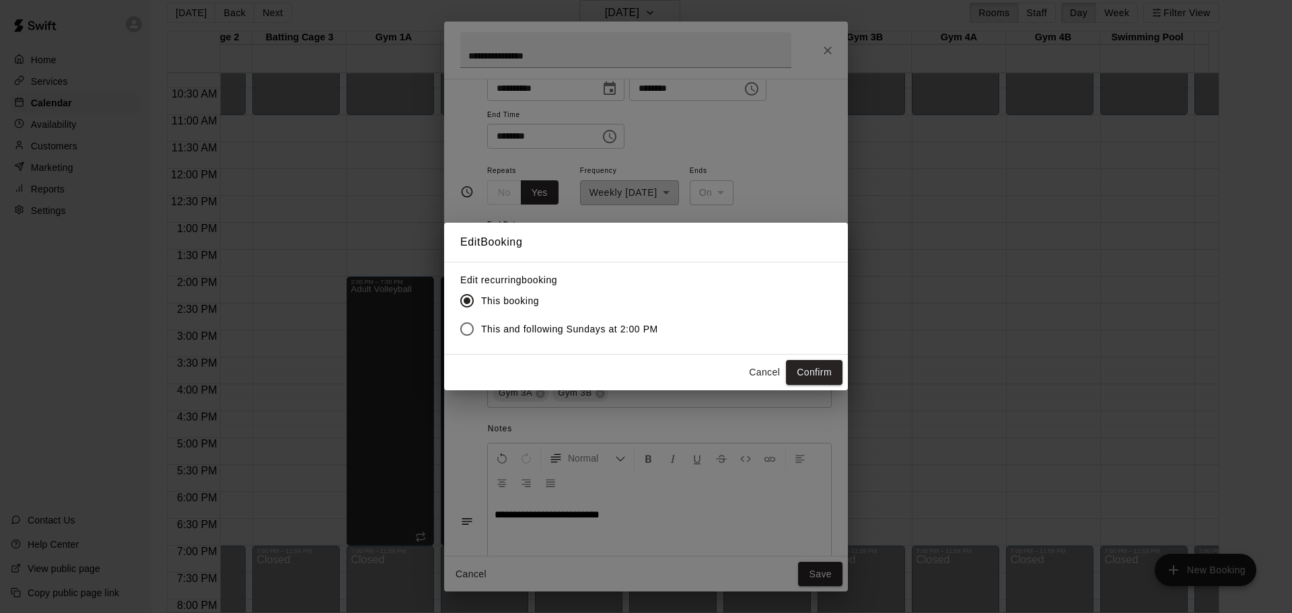
click at [578, 324] on span "This and following Sundays at 2:00 PM" at bounding box center [569, 329] width 177 height 14
click at [486, 296] on span "This booking" at bounding box center [510, 301] width 58 height 14
click at [812, 370] on button "Confirm" at bounding box center [814, 372] width 57 height 25
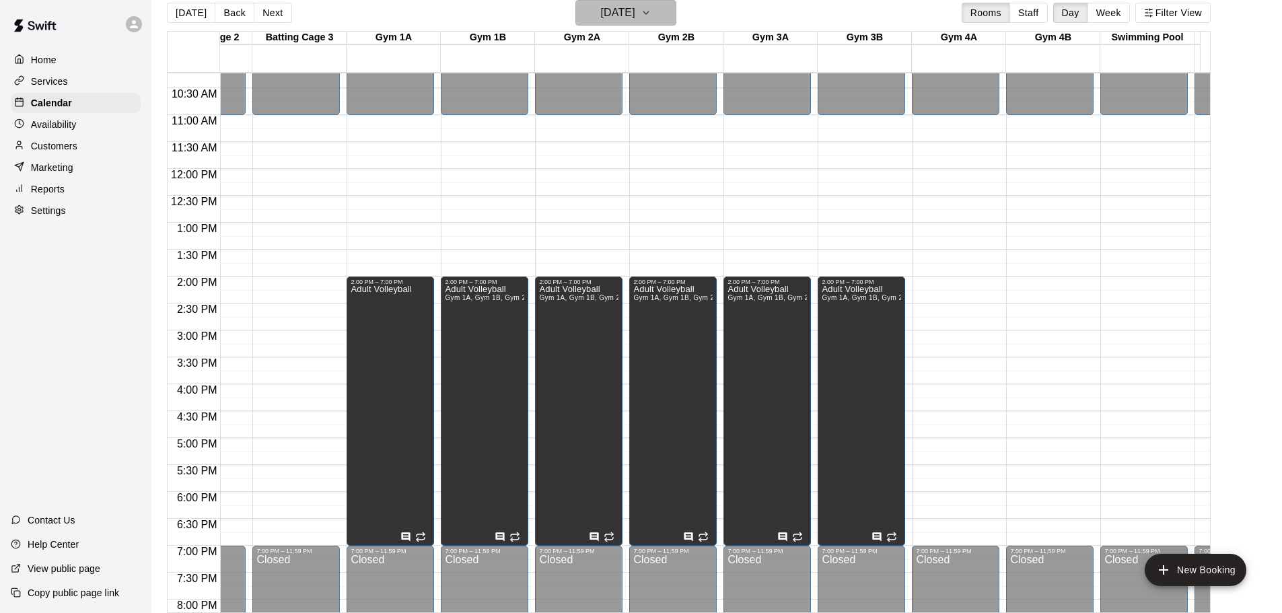
click at [635, 19] on h6 "[DATE]" at bounding box center [618, 12] width 34 height 19
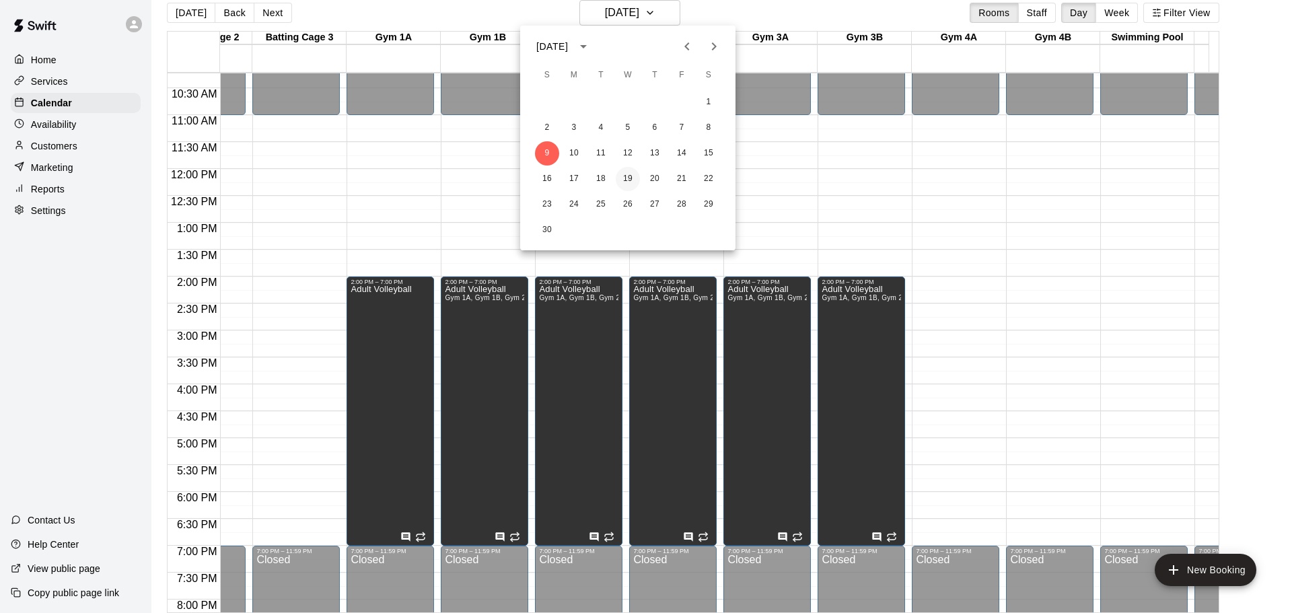
click at [631, 176] on button "19" at bounding box center [628, 179] width 24 height 24
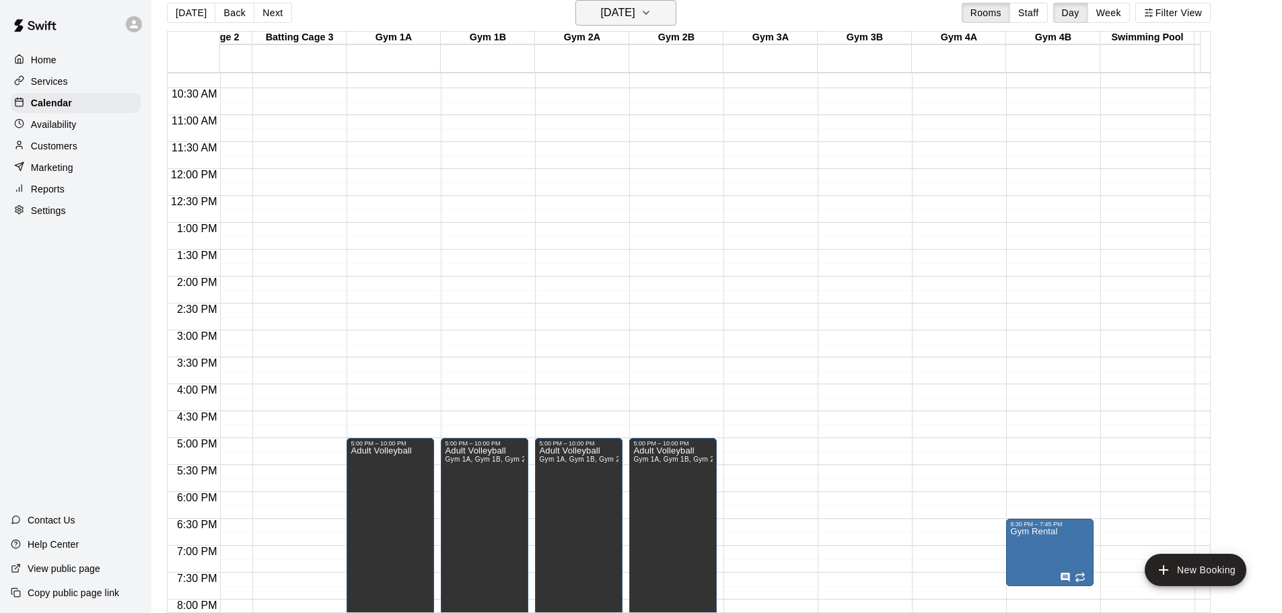
click at [633, 11] on h6 "[DATE]" at bounding box center [618, 12] width 34 height 19
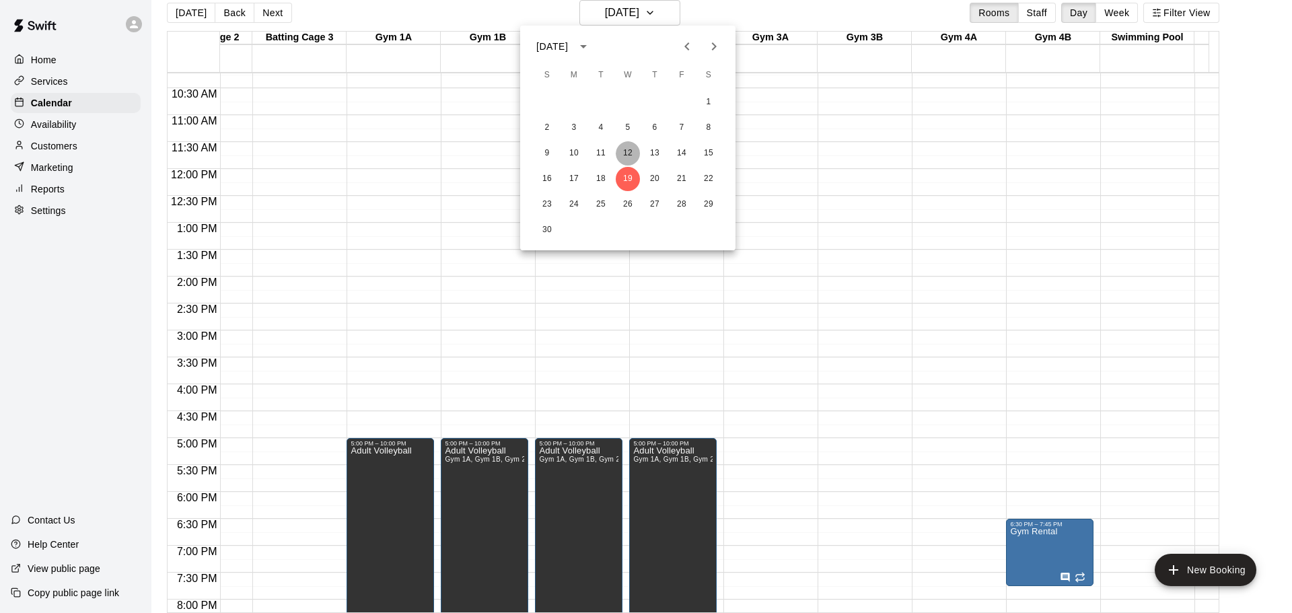
click at [629, 145] on button "12" at bounding box center [628, 153] width 24 height 24
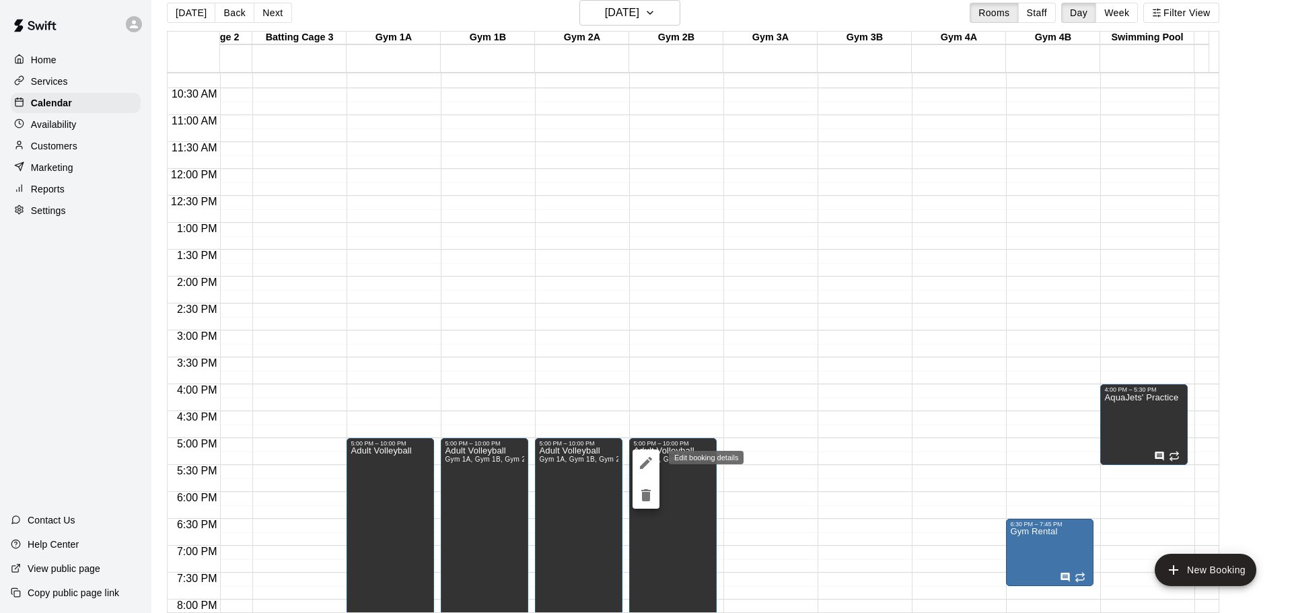
click at [644, 462] on icon "edit" at bounding box center [646, 463] width 16 height 16
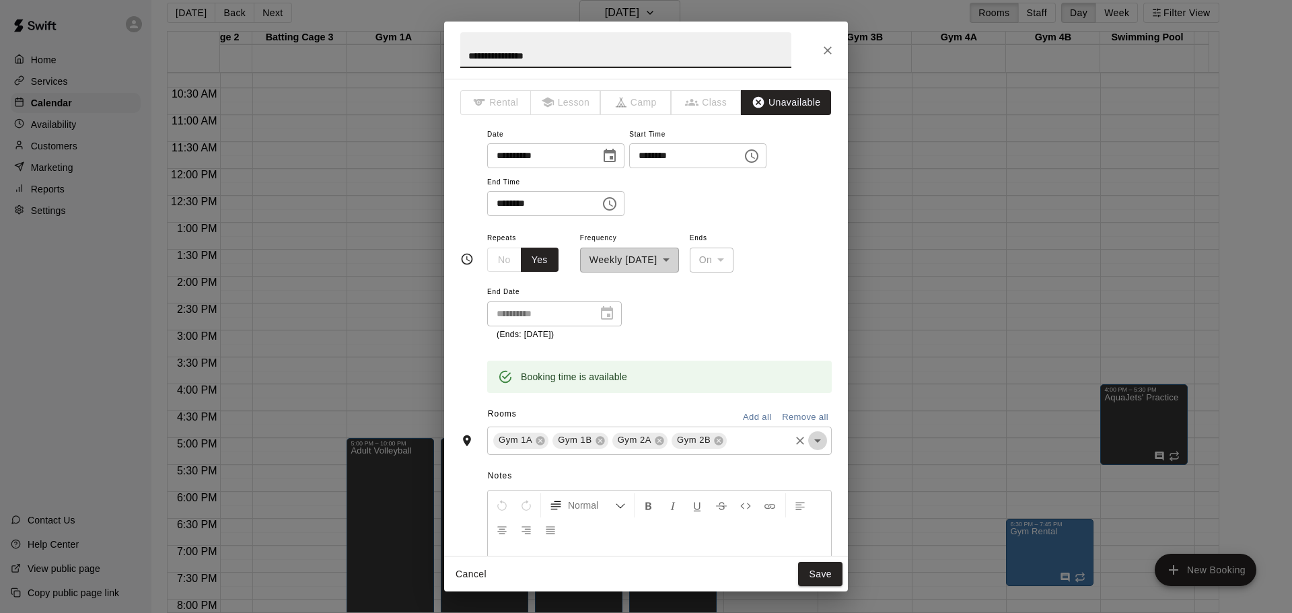
click at [815, 440] on icon "Open" at bounding box center [818, 441] width 7 height 3
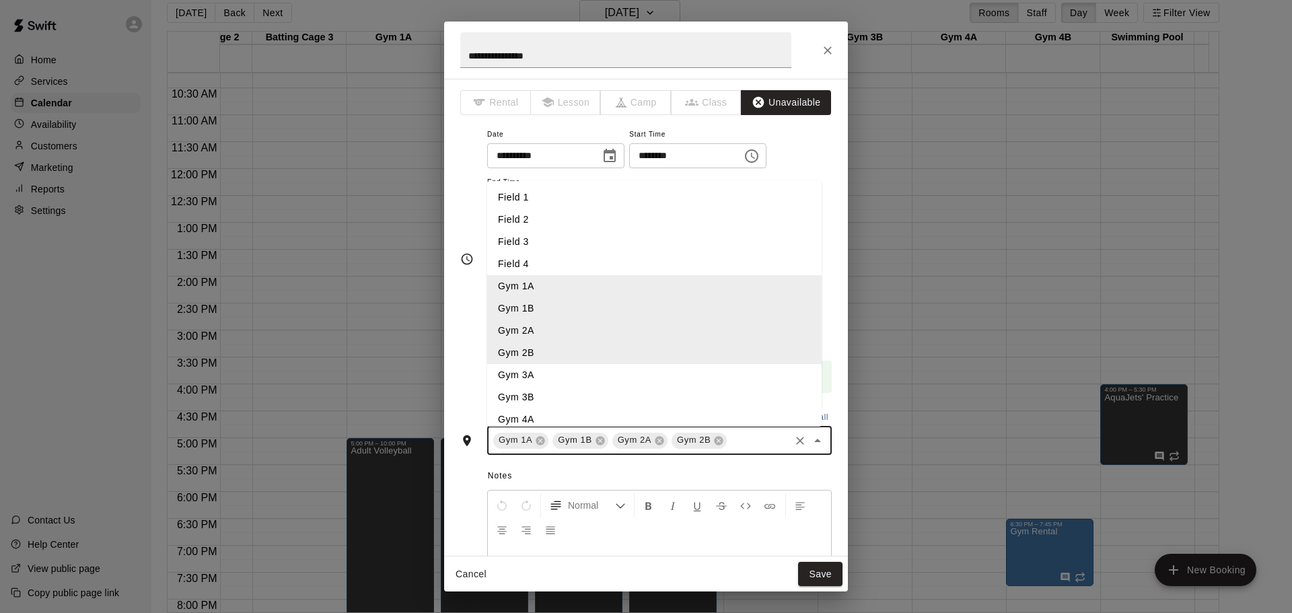
click at [545, 376] on li "Gym 3A" at bounding box center [654, 375] width 335 height 22
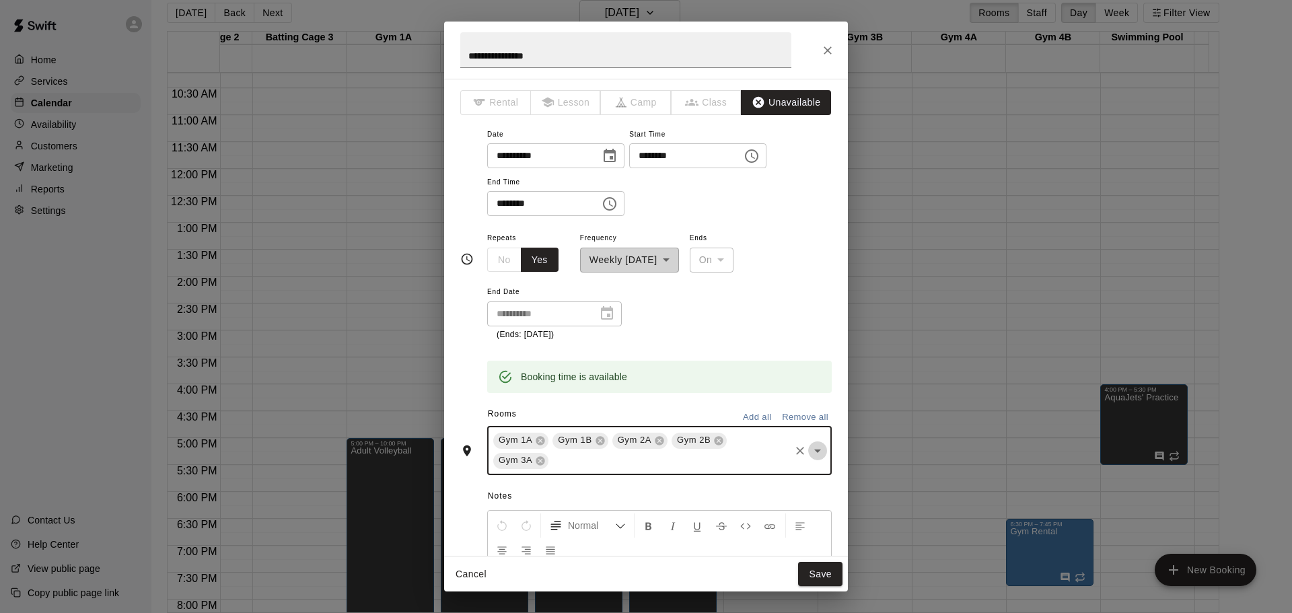
click at [810, 454] on icon "Open" at bounding box center [818, 451] width 16 height 16
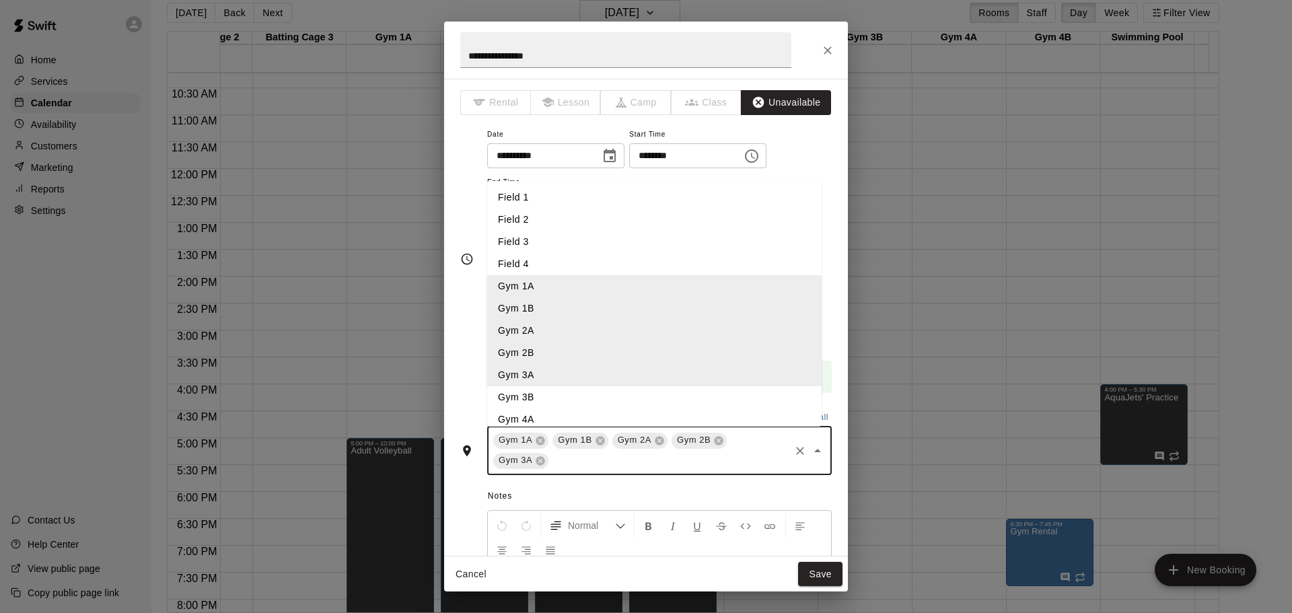
click at [533, 394] on li "Gym 3B" at bounding box center [654, 397] width 335 height 22
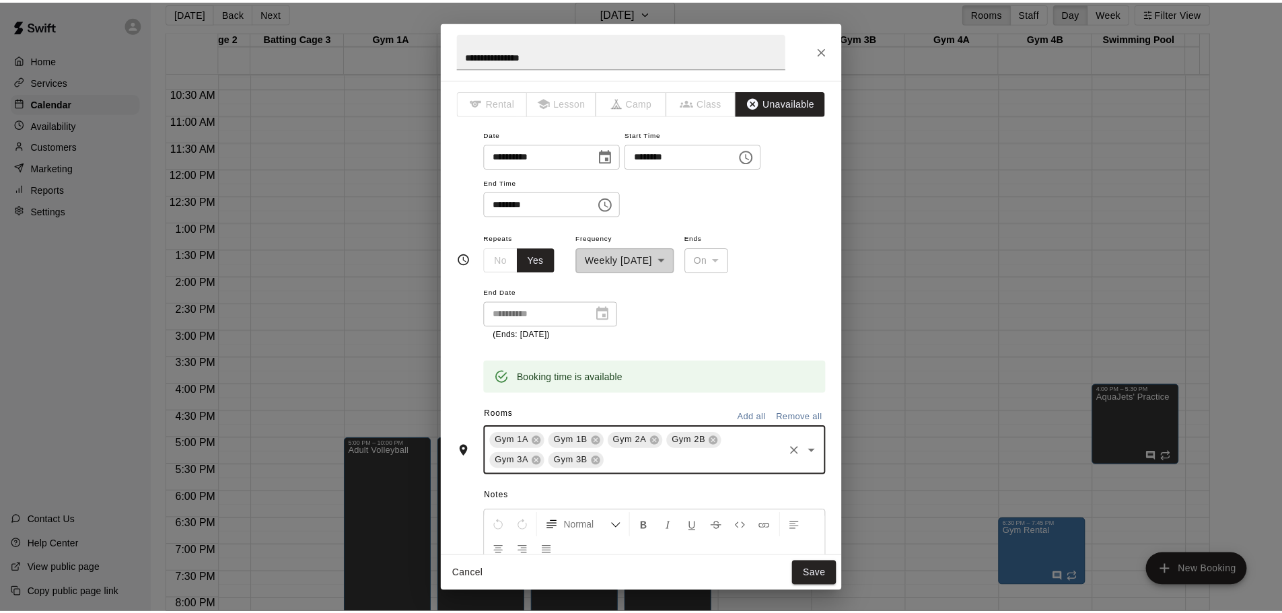
scroll to position [202, 0]
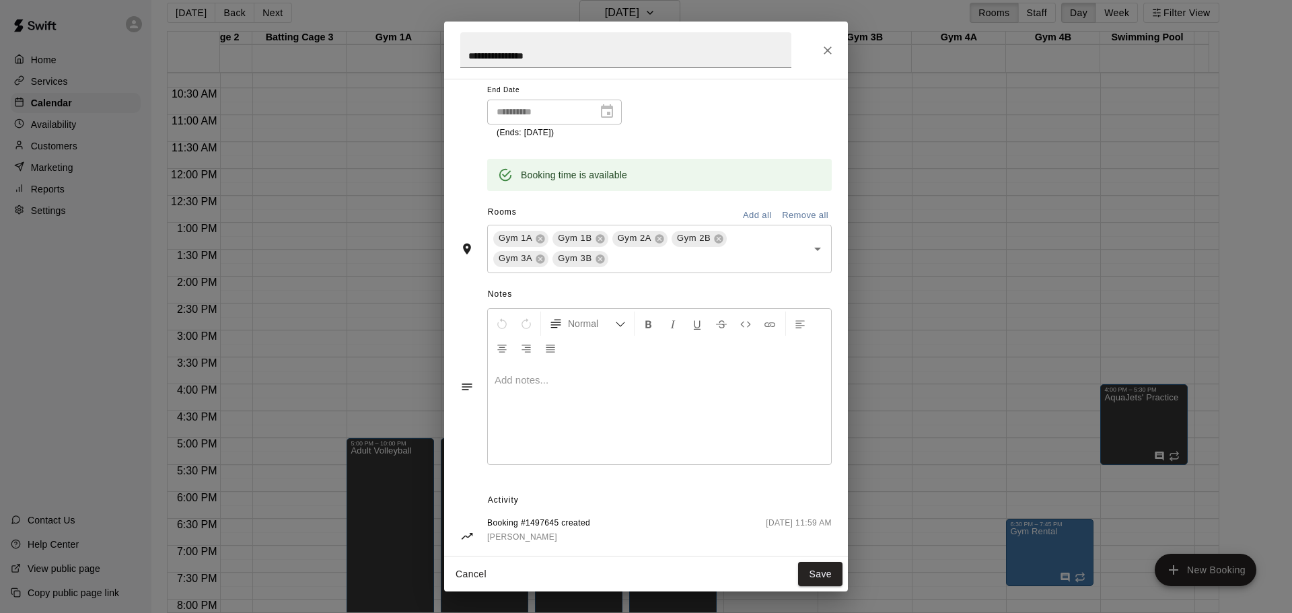
click at [599, 372] on div at bounding box center [659, 414] width 343 height 101
click at [826, 567] on button "Save" at bounding box center [820, 574] width 44 height 25
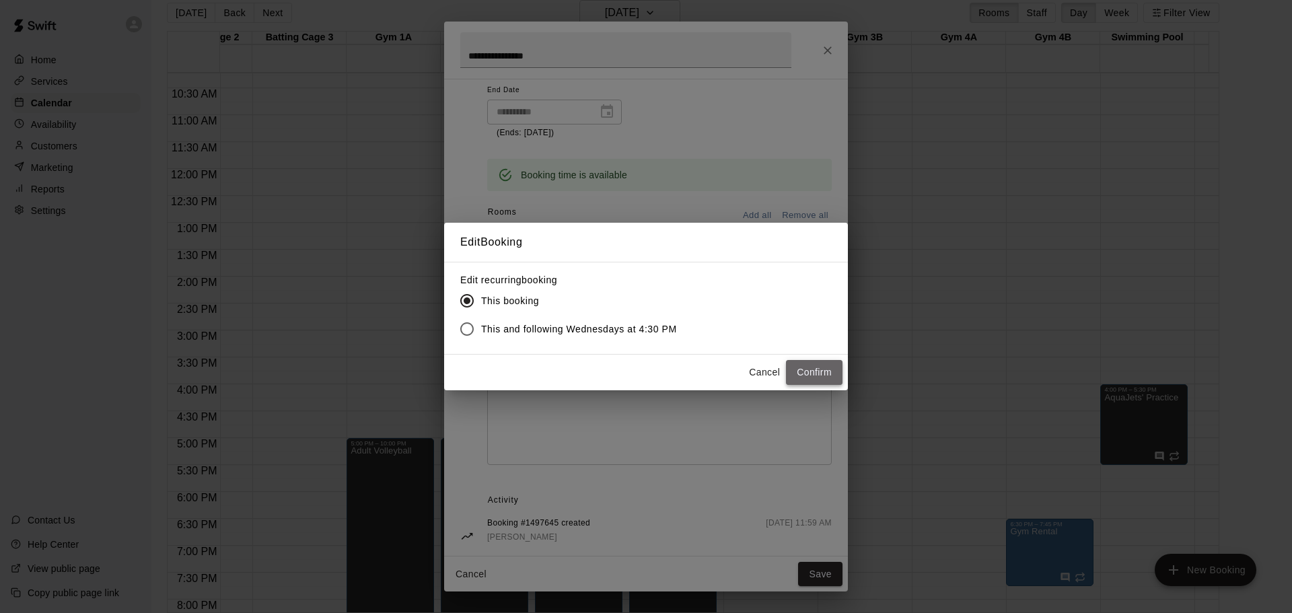
click at [802, 372] on button "Confirm" at bounding box center [814, 372] width 57 height 25
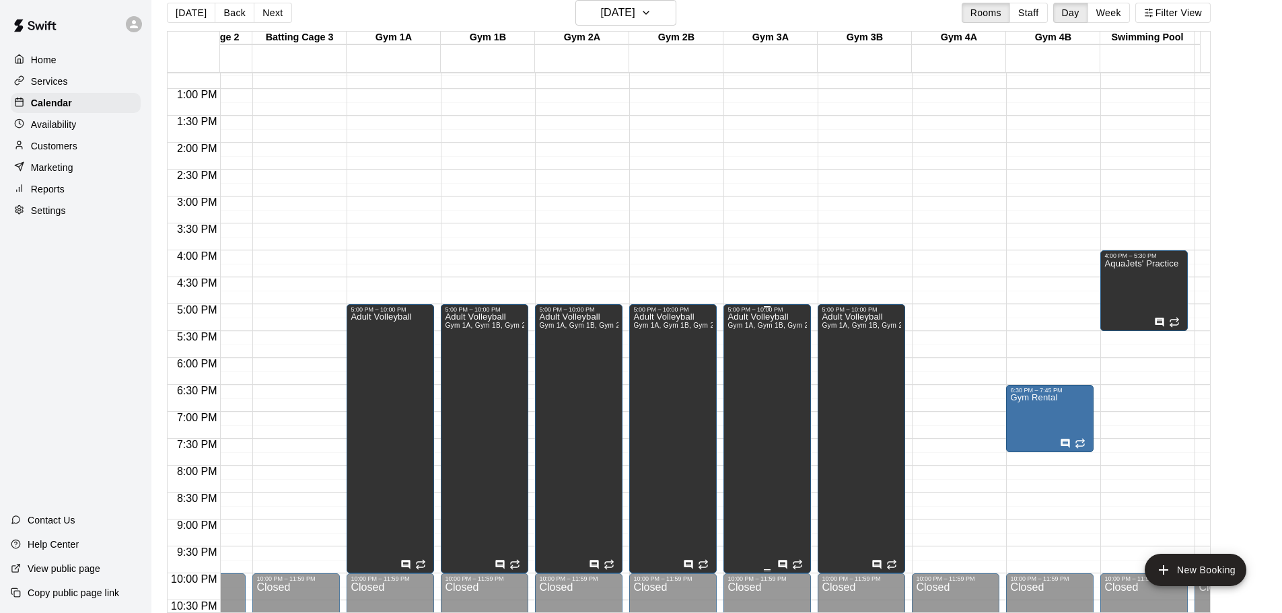
click at [757, 455] on div "Adult Volleyball Gym 1A, Gym 1B, Gym 2A, Gym 2B, Gym 3A, Gym 3B" at bounding box center [767, 619] width 79 height 613
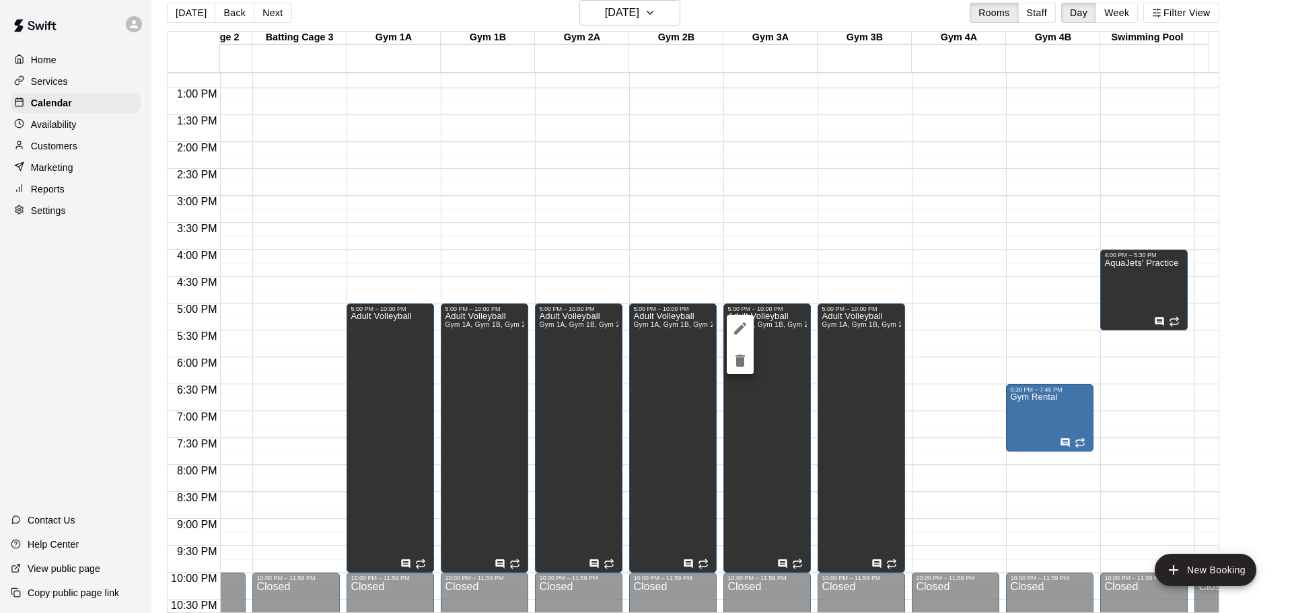
click at [740, 326] on icon "edit" at bounding box center [740, 328] width 16 height 16
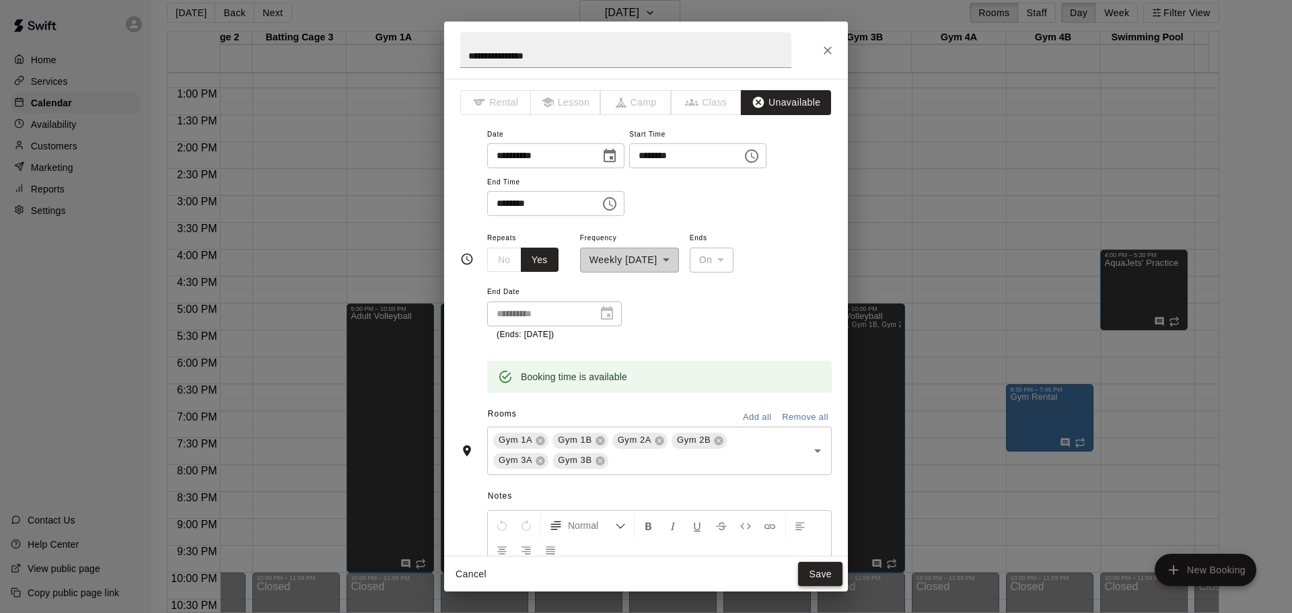
click at [815, 569] on button "Save" at bounding box center [820, 574] width 44 height 25
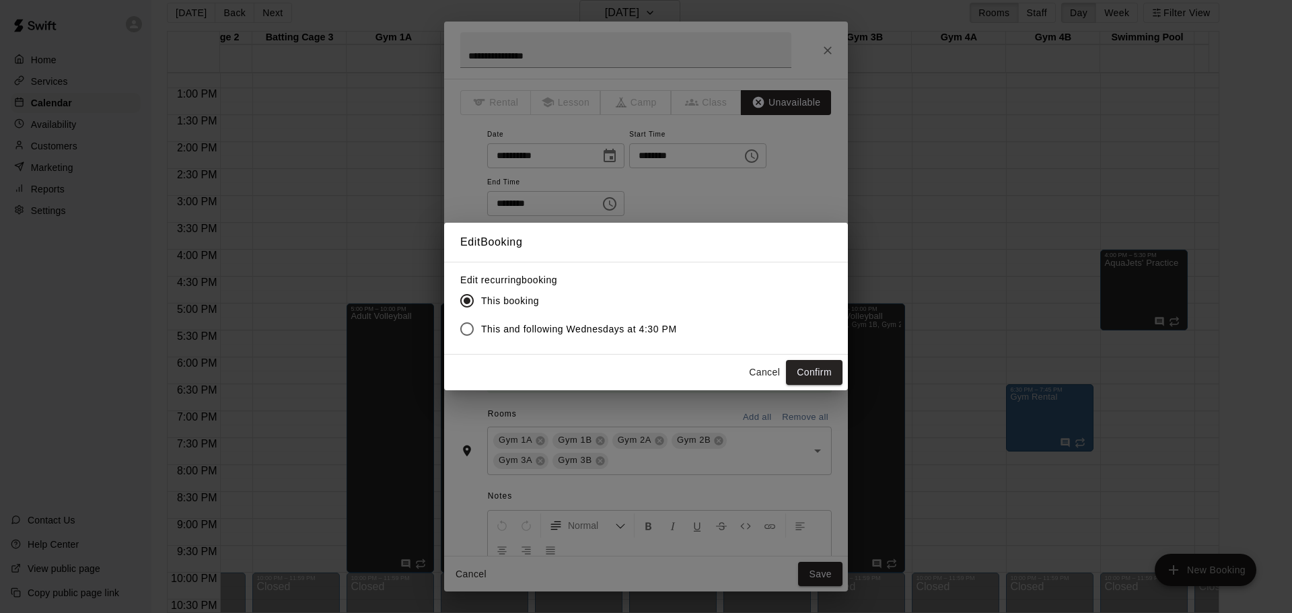
click at [601, 332] on span "This and following Wednesdays at 4:30 PM" at bounding box center [579, 329] width 196 height 14
click at [810, 376] on button "Confirm" at bounding box center [814, 372] width 57 height 25
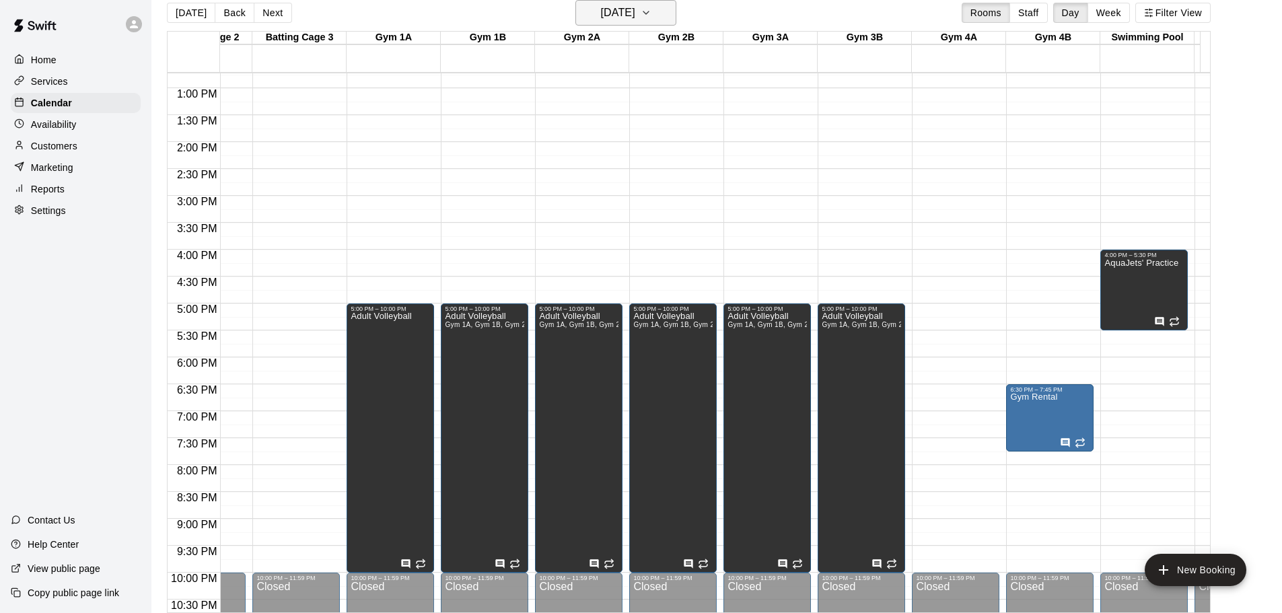
click at [635, 15] on h6 "[DATE]" at bounding box center [618, 12] width 34 height 19
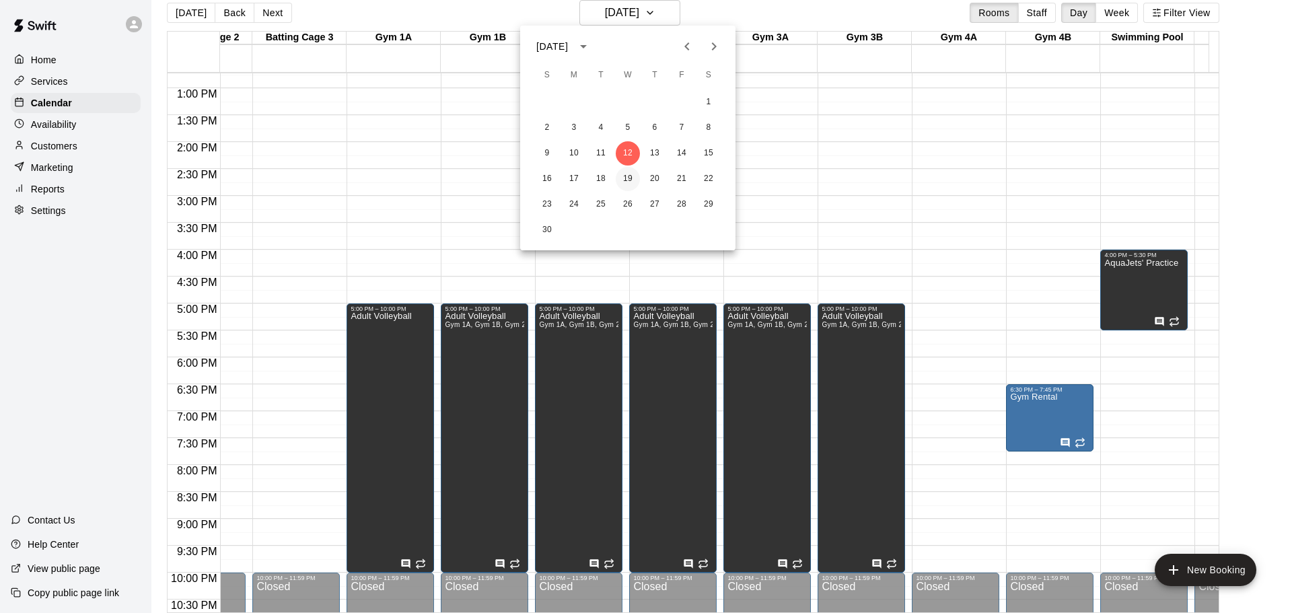
click at [630, 190] on button "19" at bounding box center [628, 179] width 24 height 24
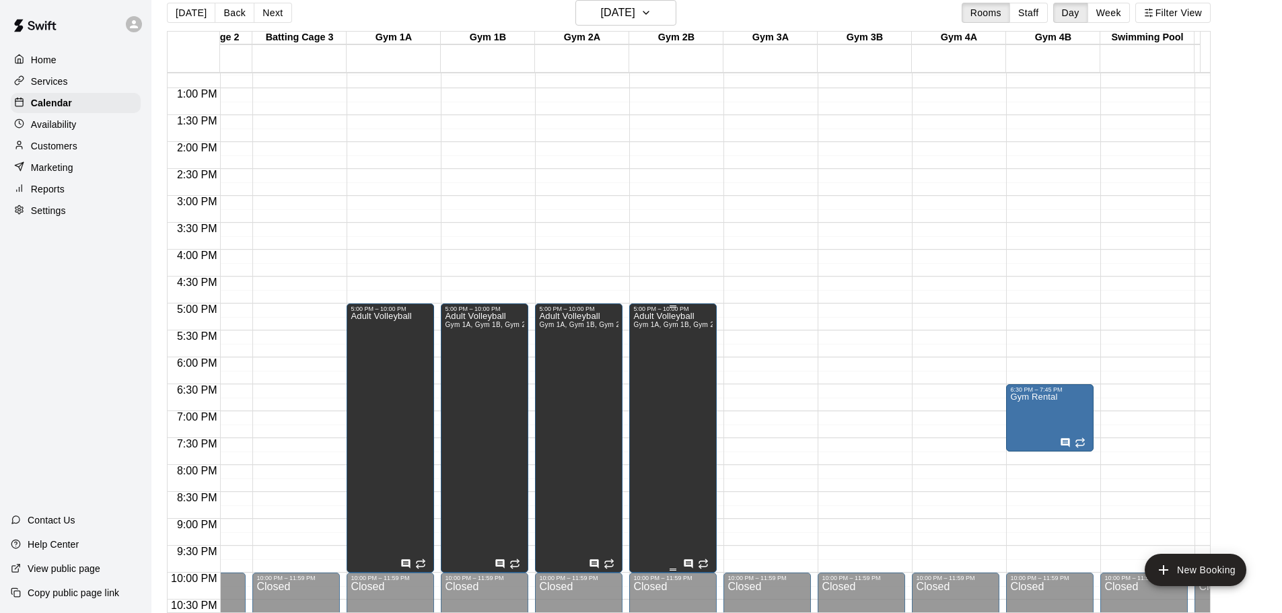
click at [663, 396] on div "Adult Volleyball Gym 1A, Gym 1B, Gym 2A, Gym 2B" at bounding box center [672, 618] width 79 height 613
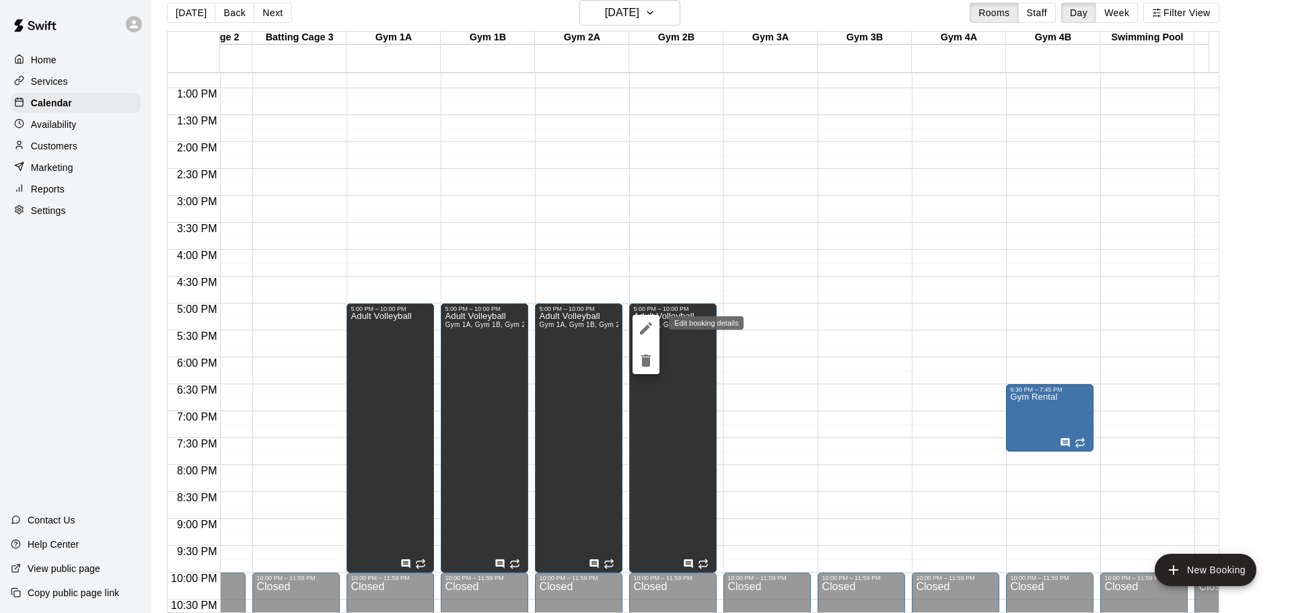
click at [647, 335] on icon "edit" at bounding box center [646, 328] width 16 height 16
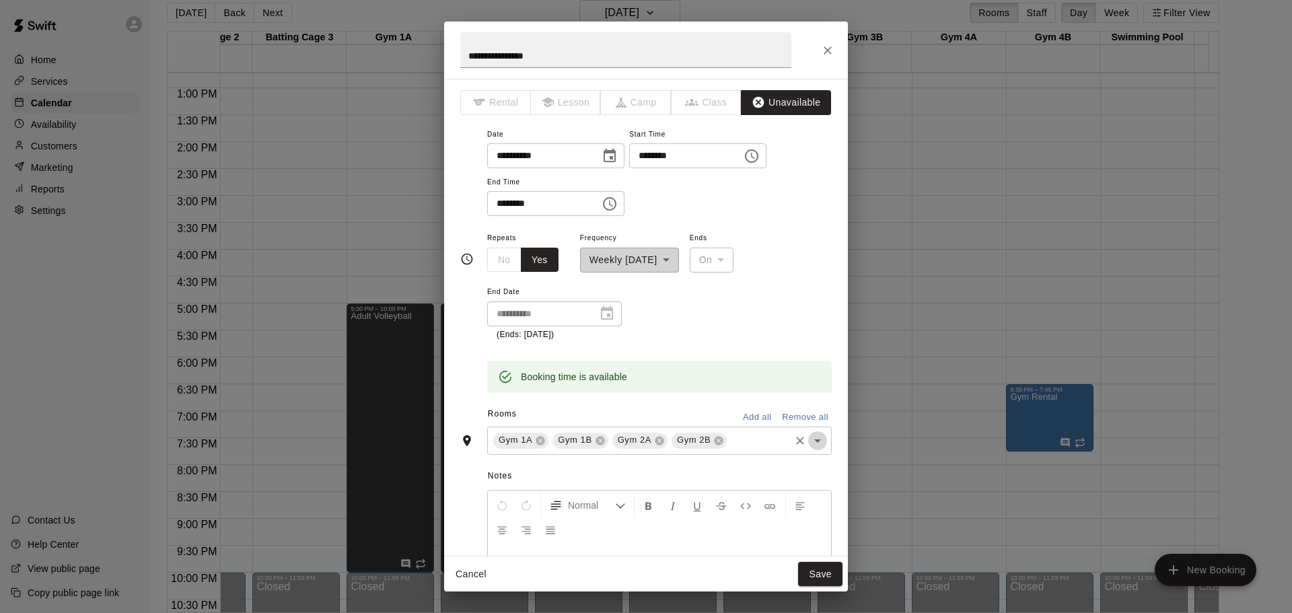
click at [810, 438] on icon "Open" at bounding box center [818, 441] width 16 height 16
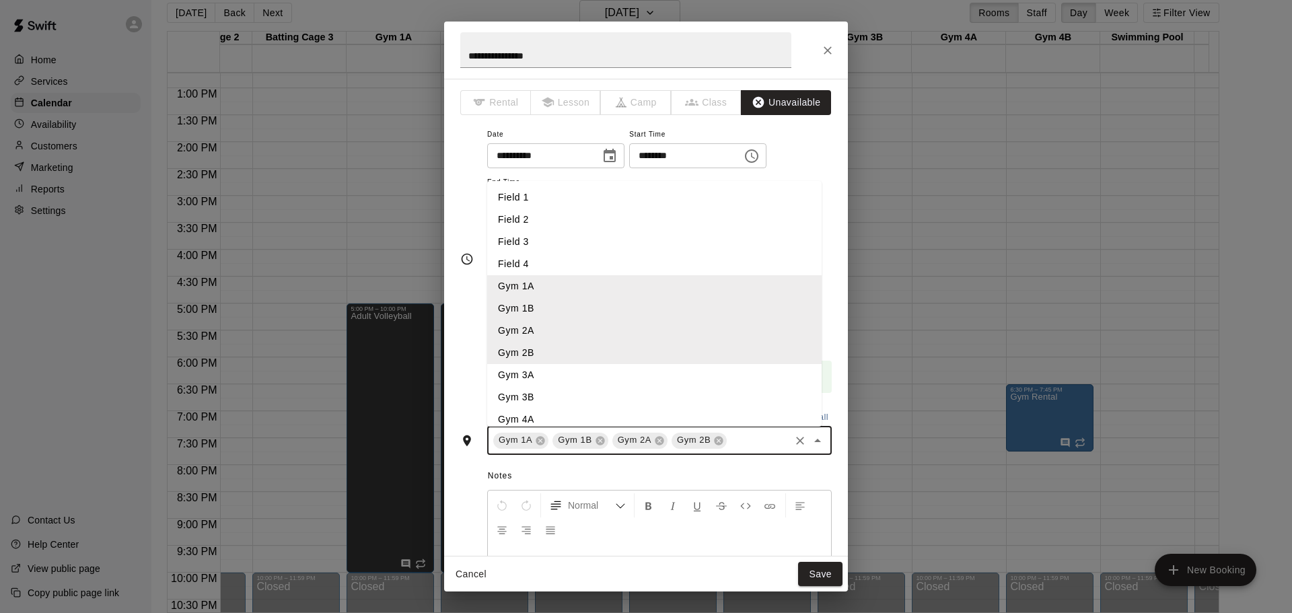
click at [546, 376] on li "Gym 3A" at bounding box center [654, 375] width 335 height 22
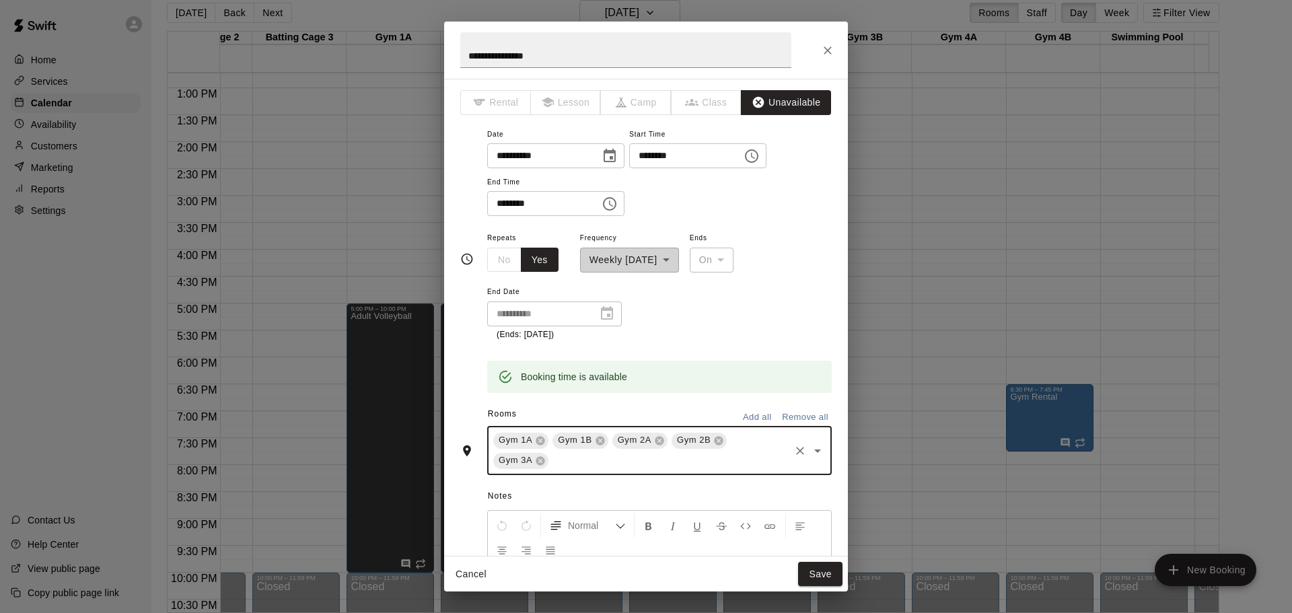
click at [810, 453] on icon "Open" at bounding box center [818, 451] width 16 height 16
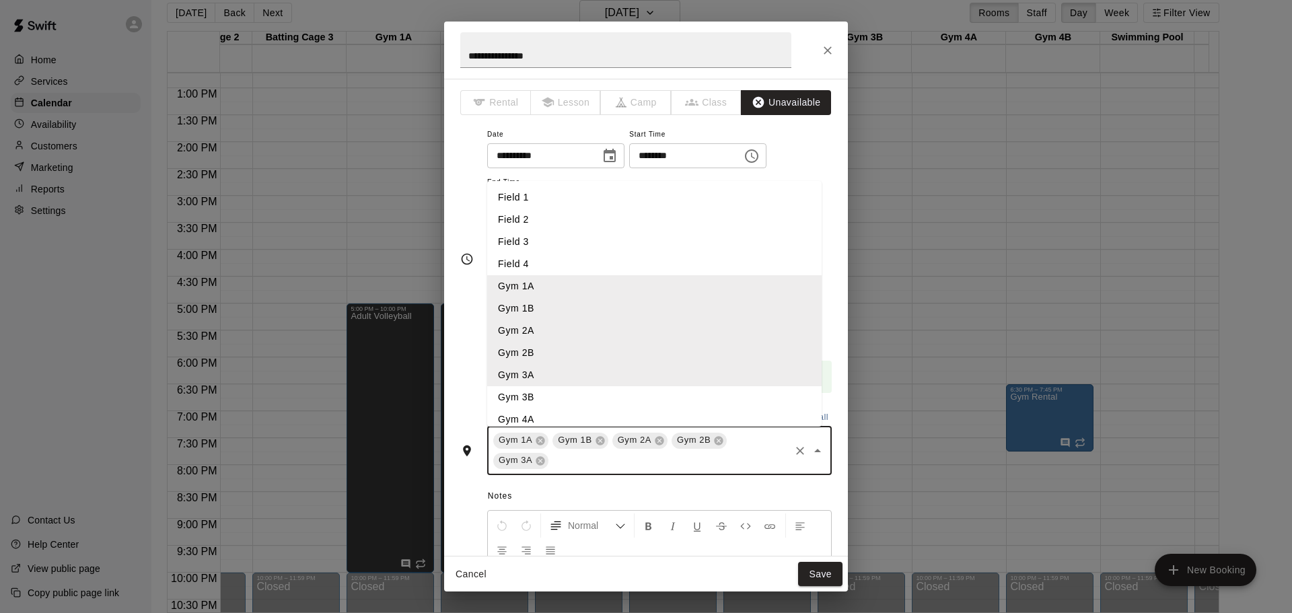
click at [545, 388] on li "Gym 3B" at bounding box center [654, 397] width 335 height 22
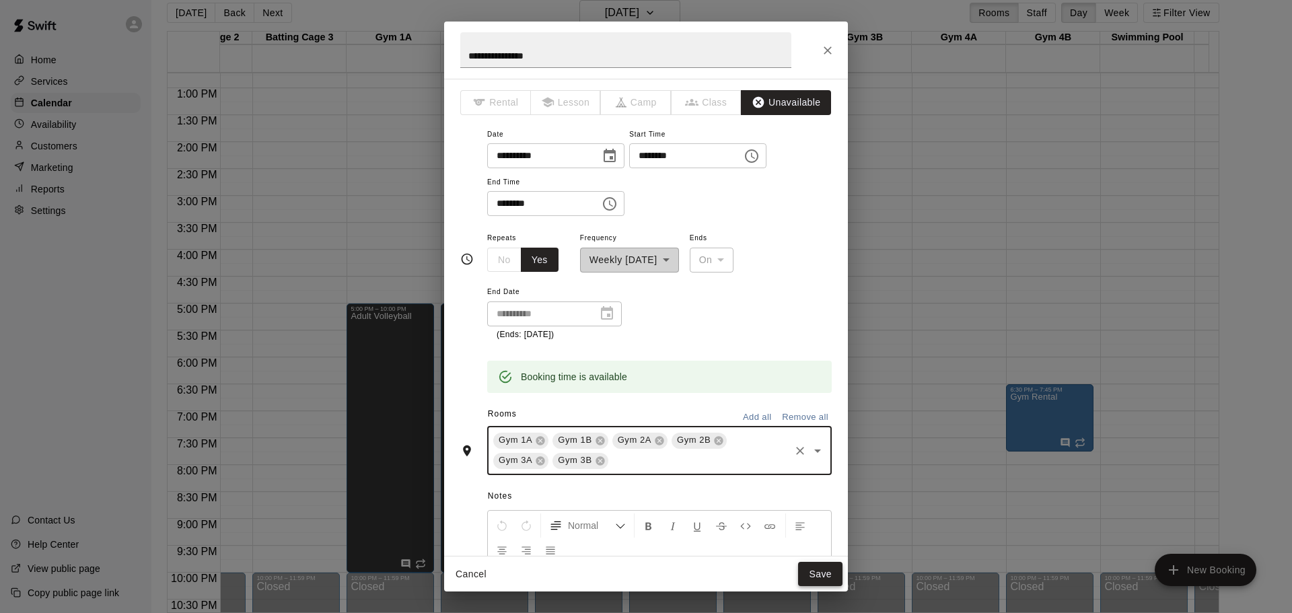
click at [815, 572] on button "Save" at bounding box center [820, 574] width 44 height 25
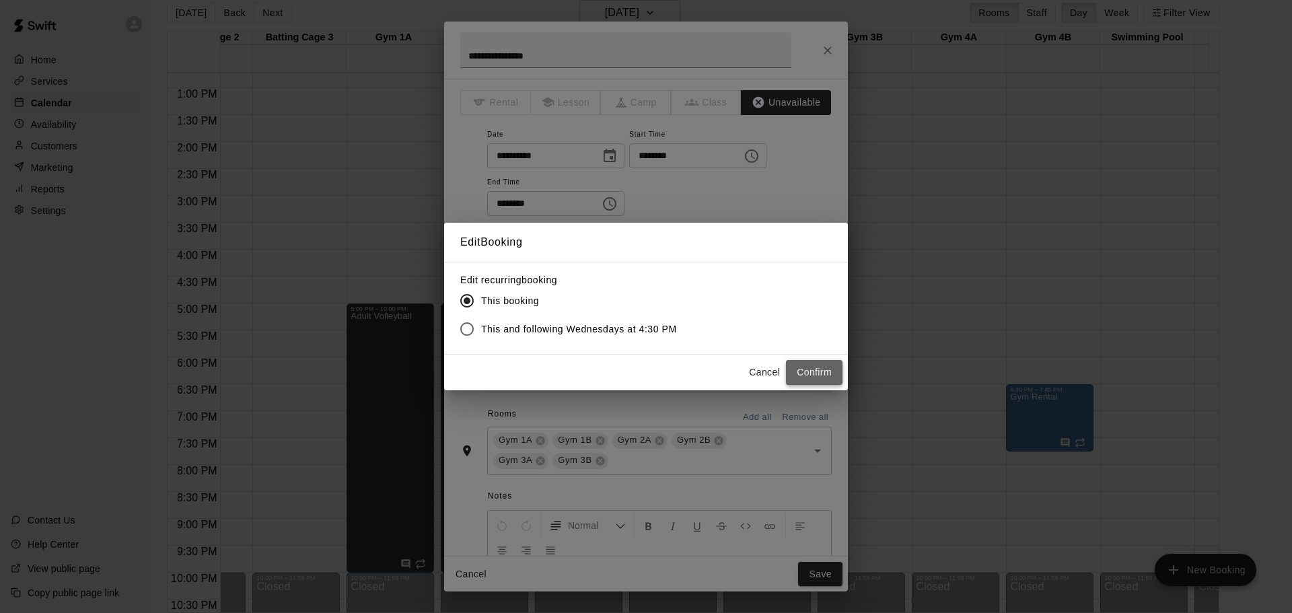
click at [805, 365] on button "Confirm" at bounding box center [814, 372] width 57 height 25
